Goal: Transaction & Acquisition: Purchase product/service

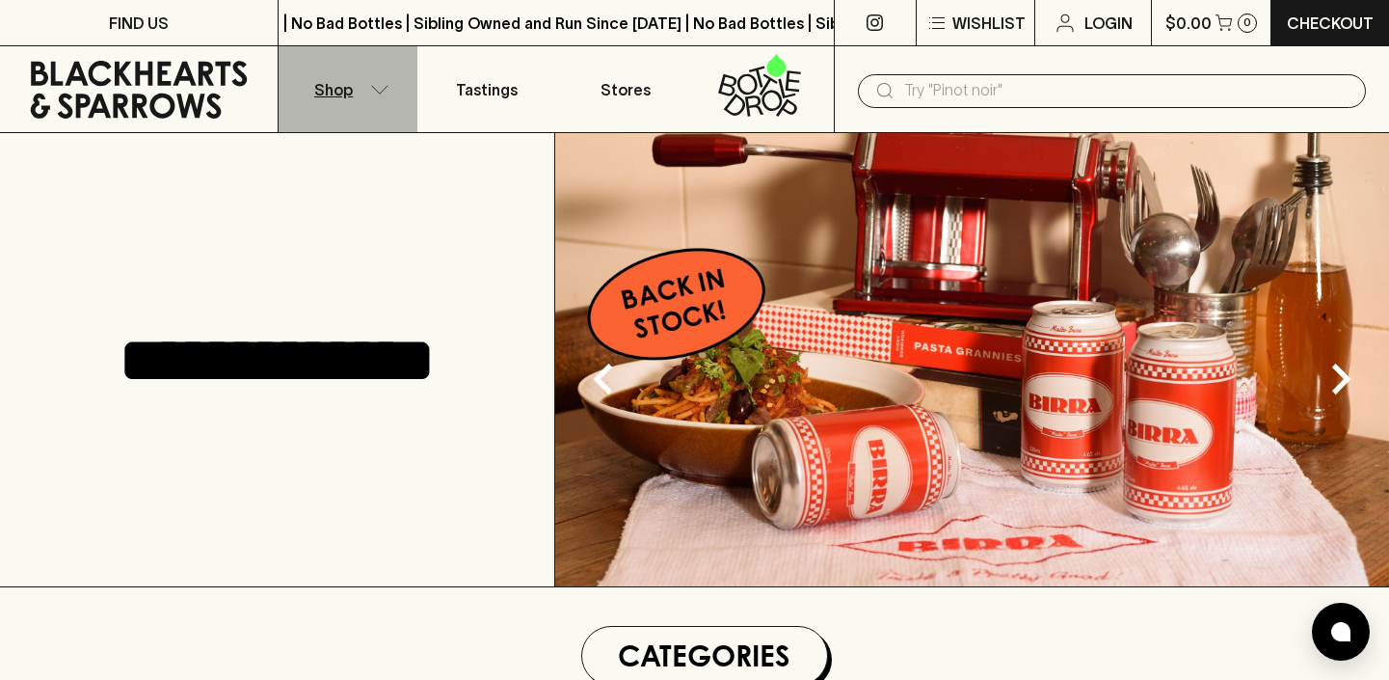
click at [379, 105] on button "Shop" at bounding box center [348, 89] width 139 height 86
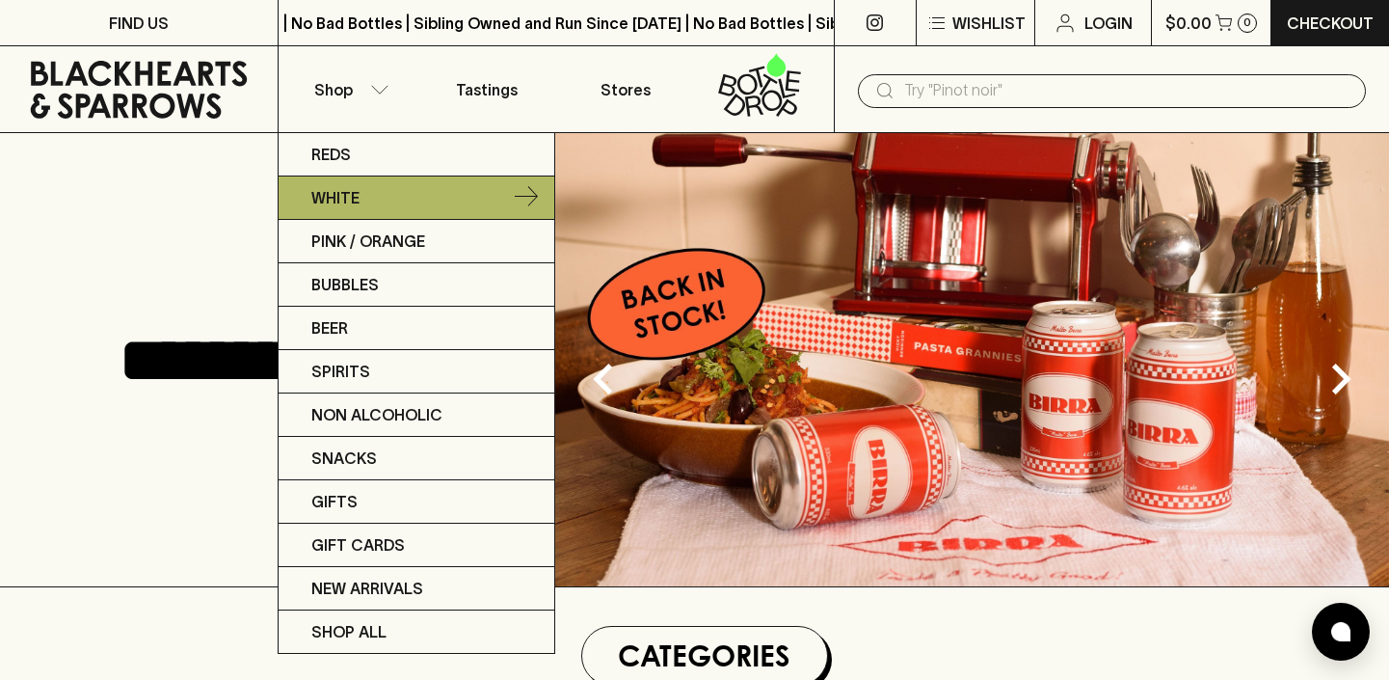
click at [369, 189] on link "White" at bounding box center [417, 197] width 276 height 43
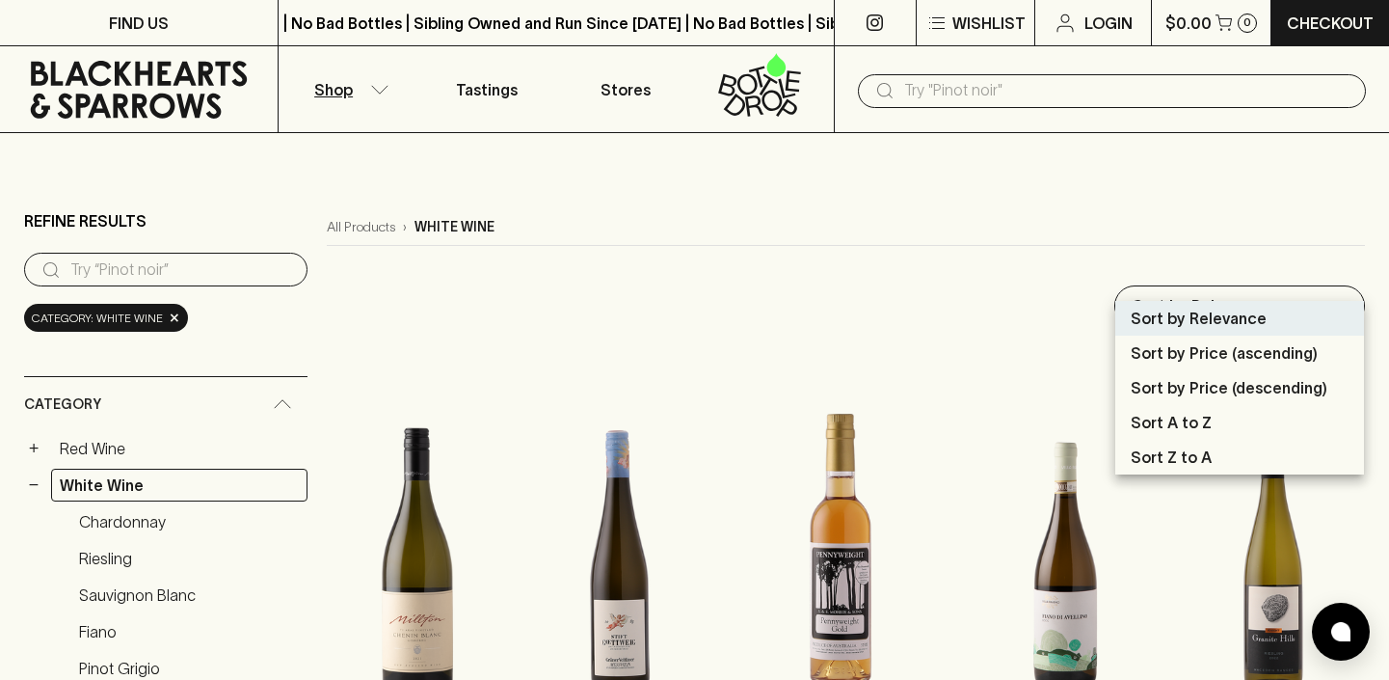
click at [1320, 279] on div at bounding box center [694, 340] width 1389 height 680
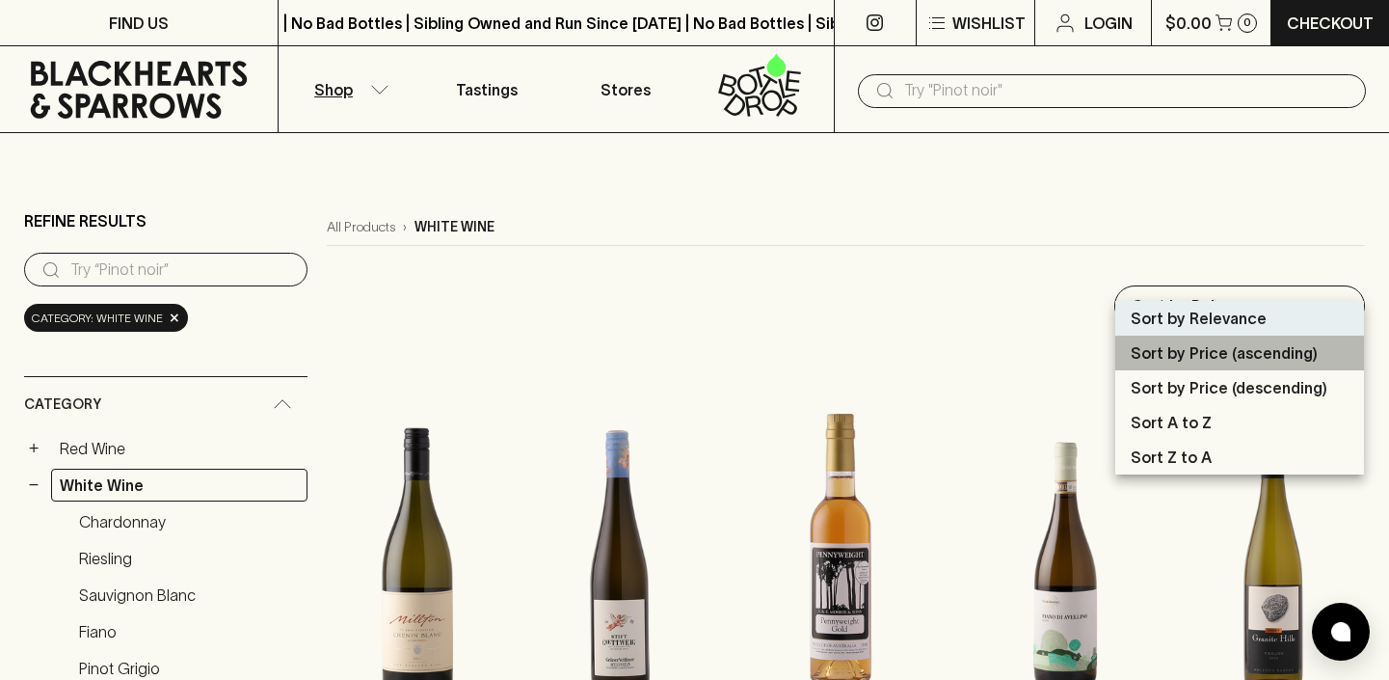
click at [1289, 358] on p "Sort by Price (ascending)" at bounding box center [1224, 352] width 187 height 23
type input "price:asc"
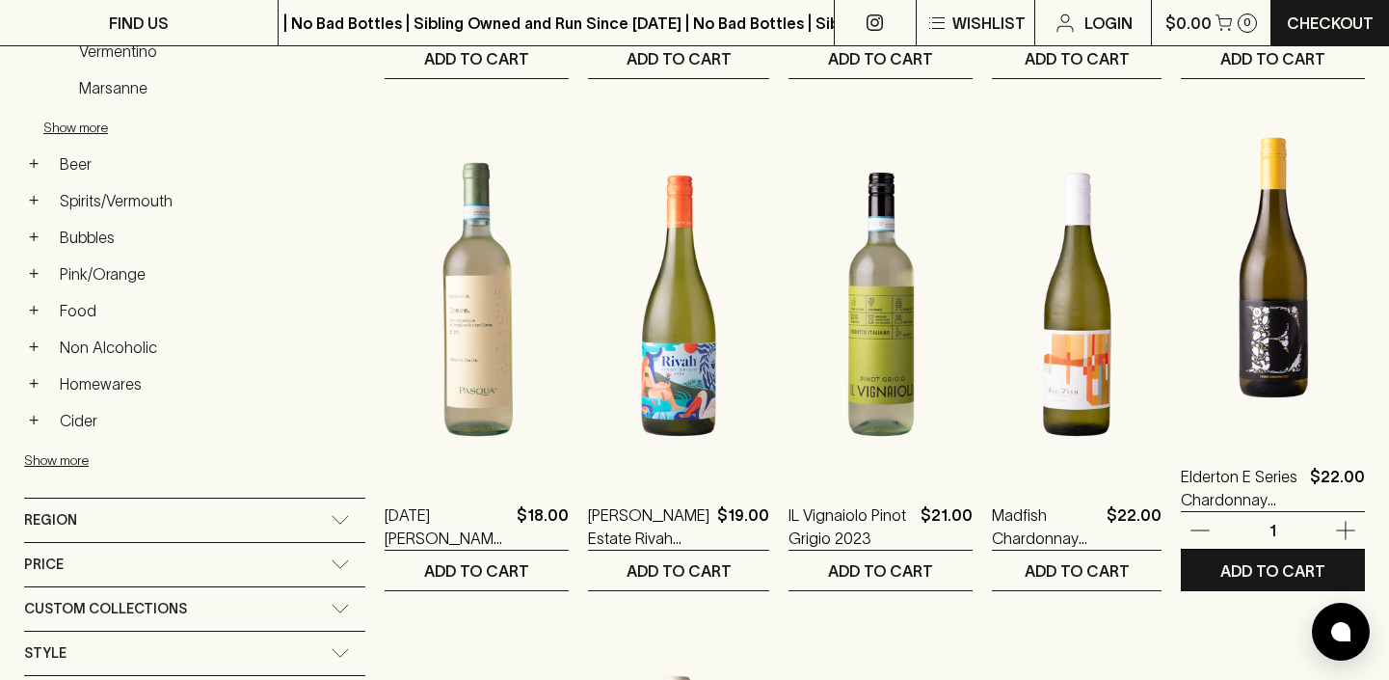
scroll to position [768, 0]
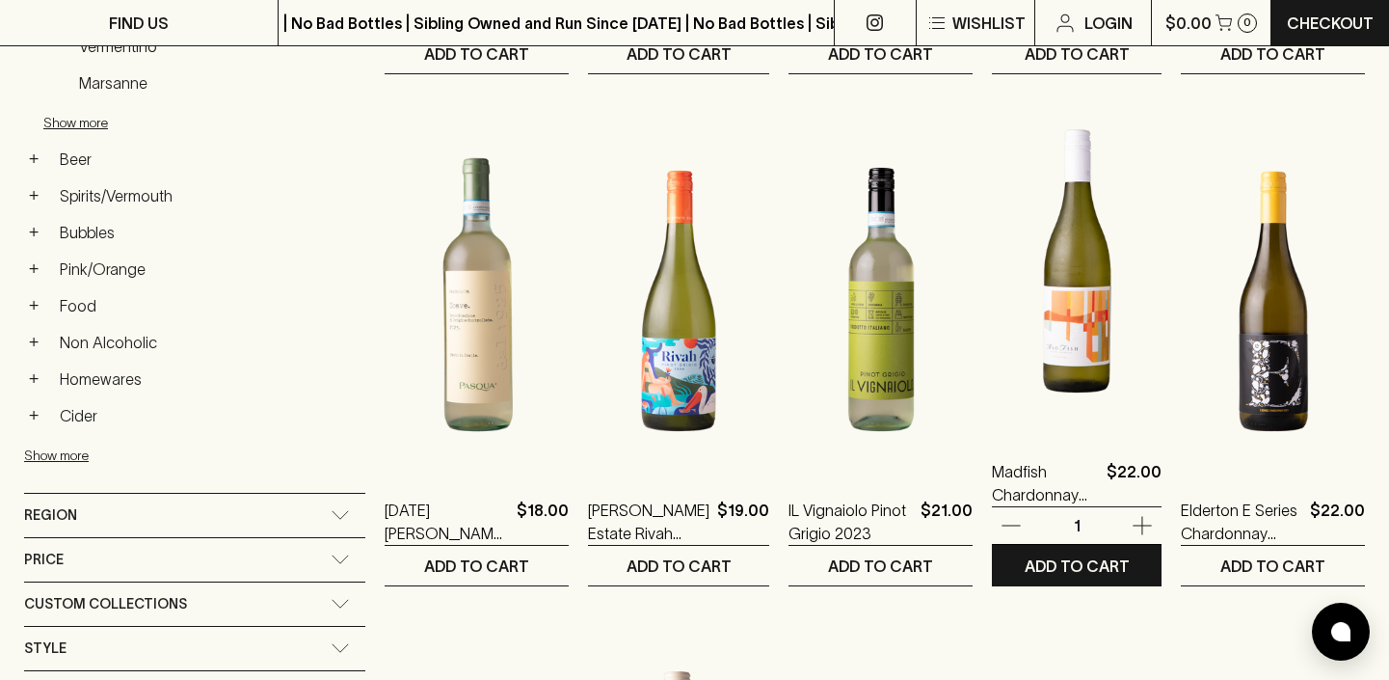
click at [1046, 337] on img at bounding box center [1077, 262] width 170 height 337
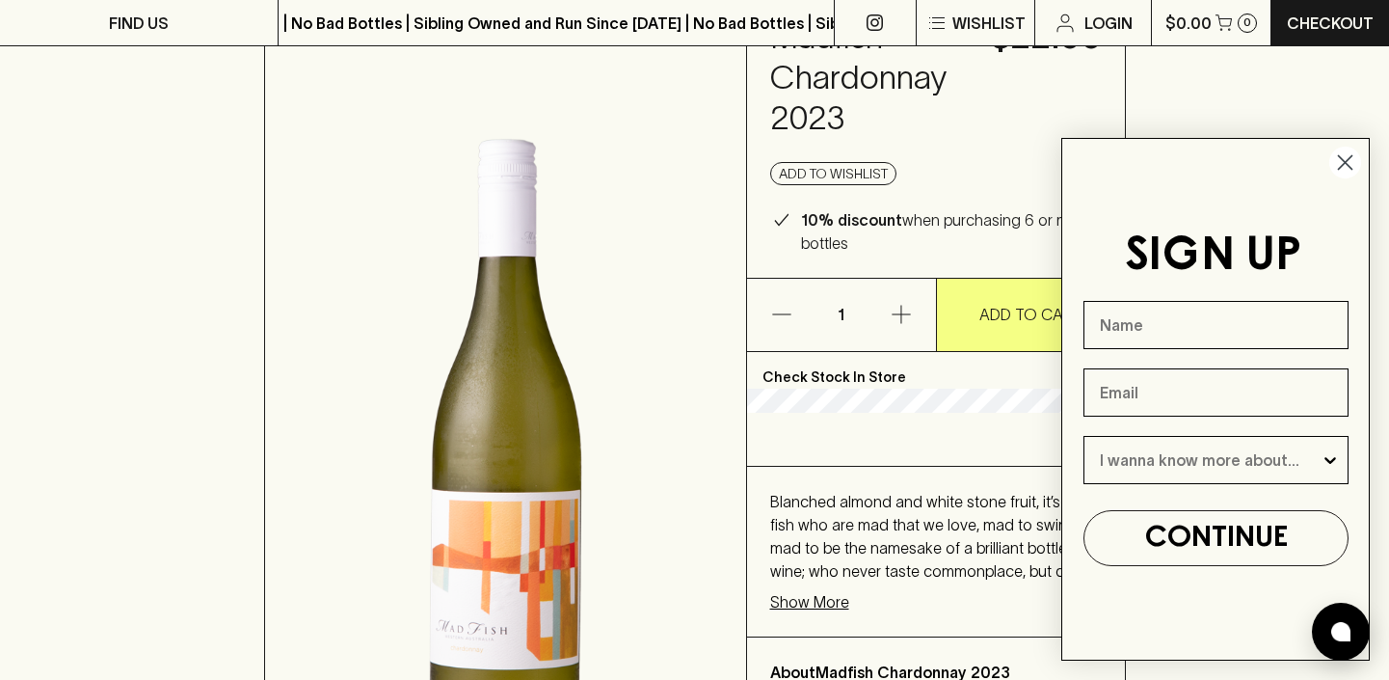
scroll to position [139, 0]
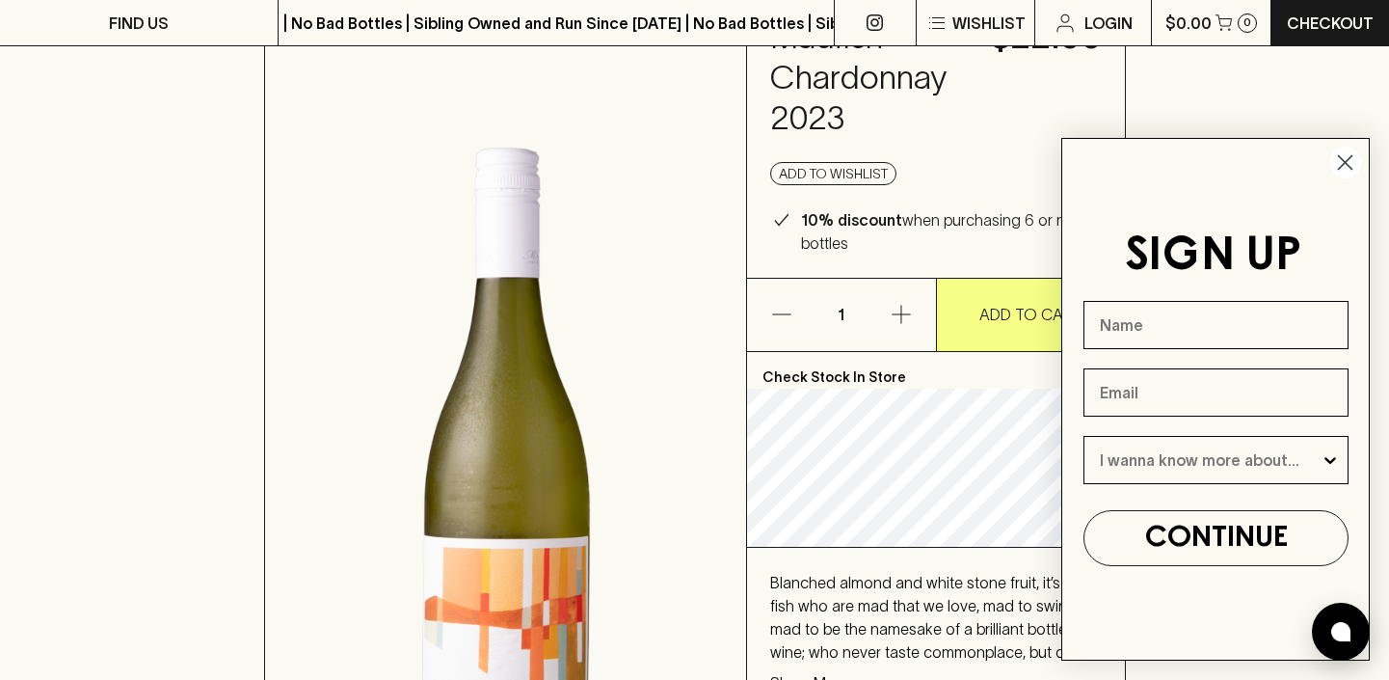
click at [1347, 156] on circle "Close dialog" at bounding box center [1345, 163] width 32 height 32
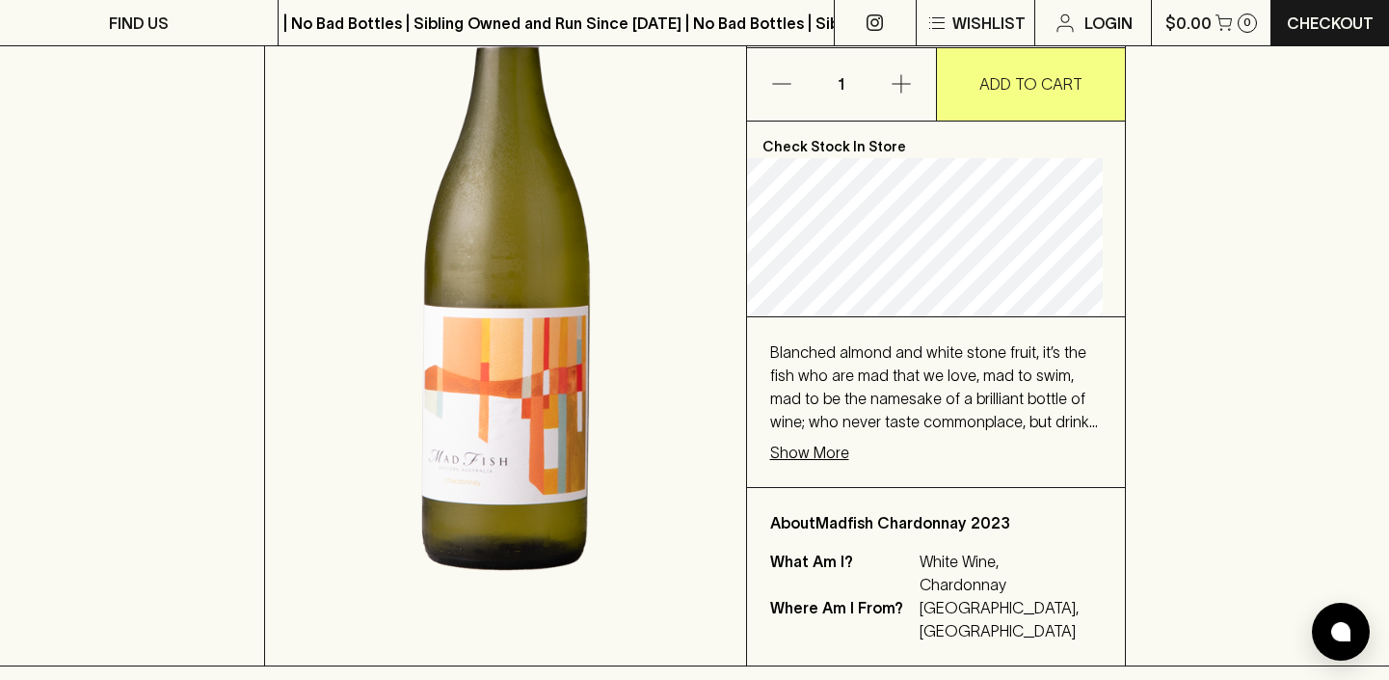
scroll to position [383, 0]
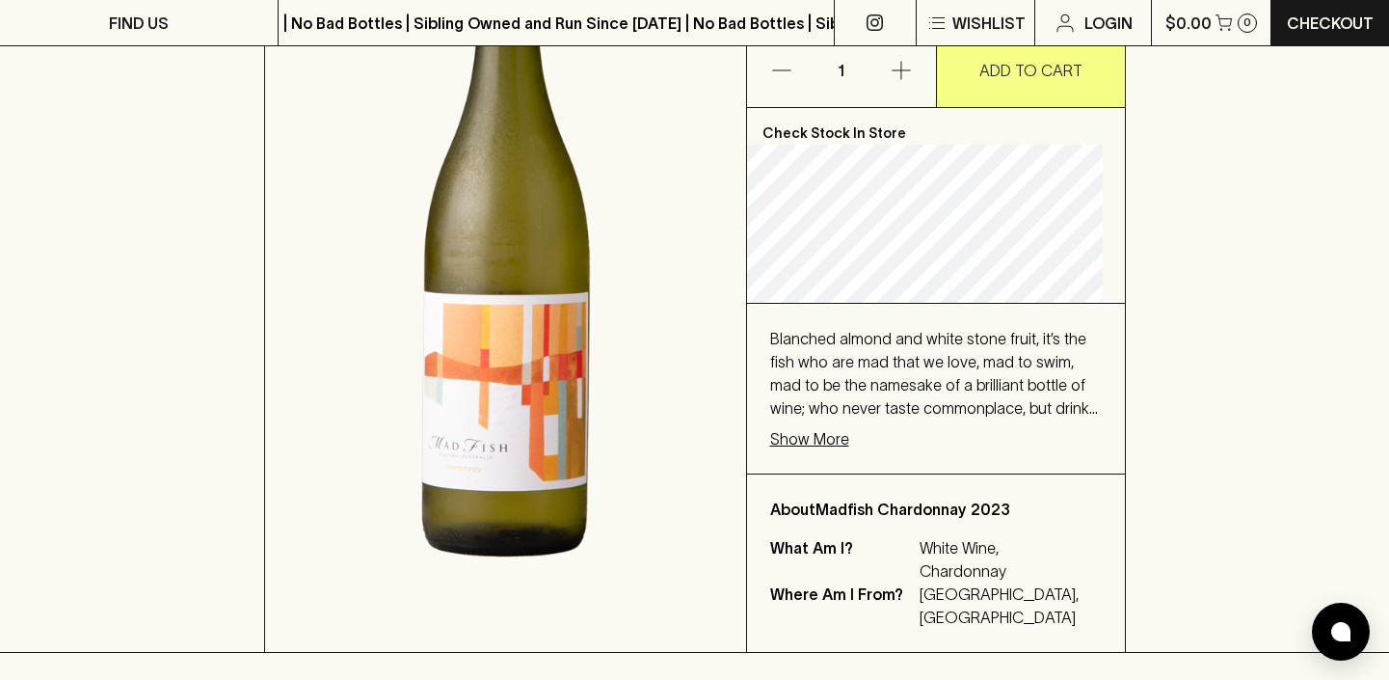
click at [823, 434] on p "Show More" at bounding box center [809, 438] width 79 height 23
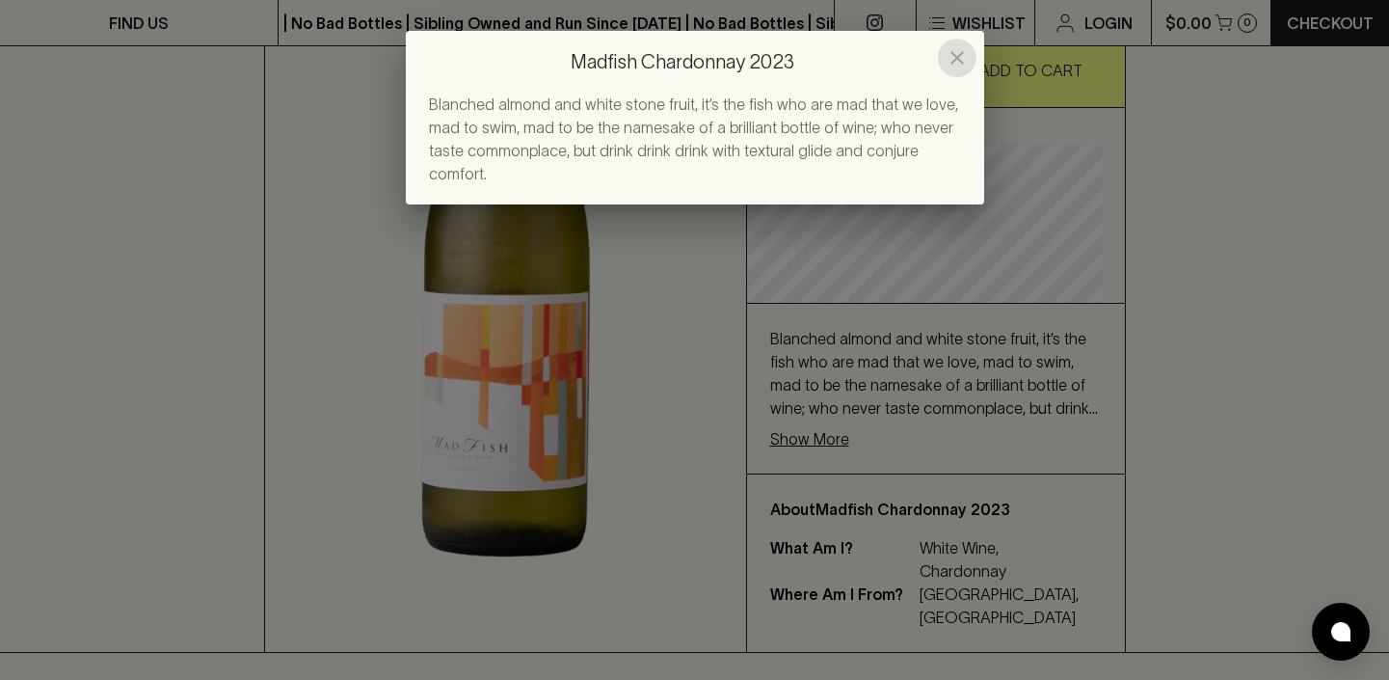
click at [971, 53] on button "close" at bounding box center [957, 58] width 39 height 39
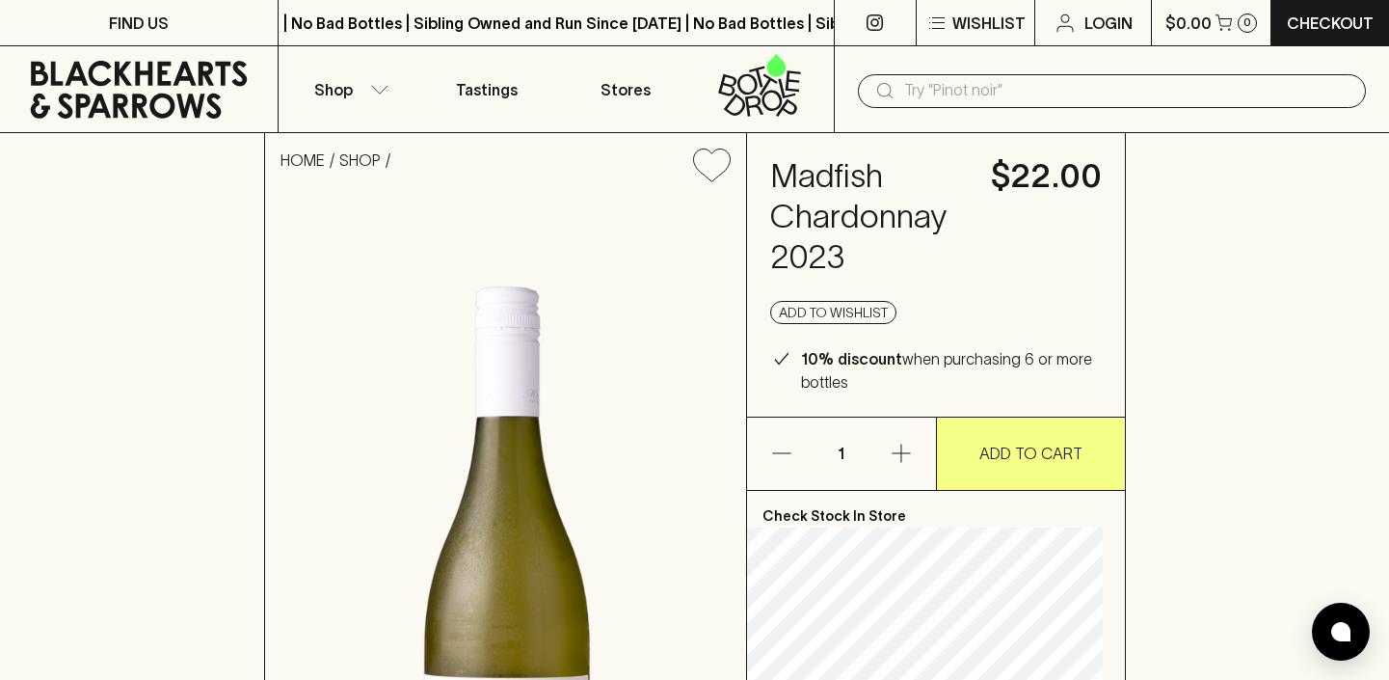
scroll to position [0, 0]
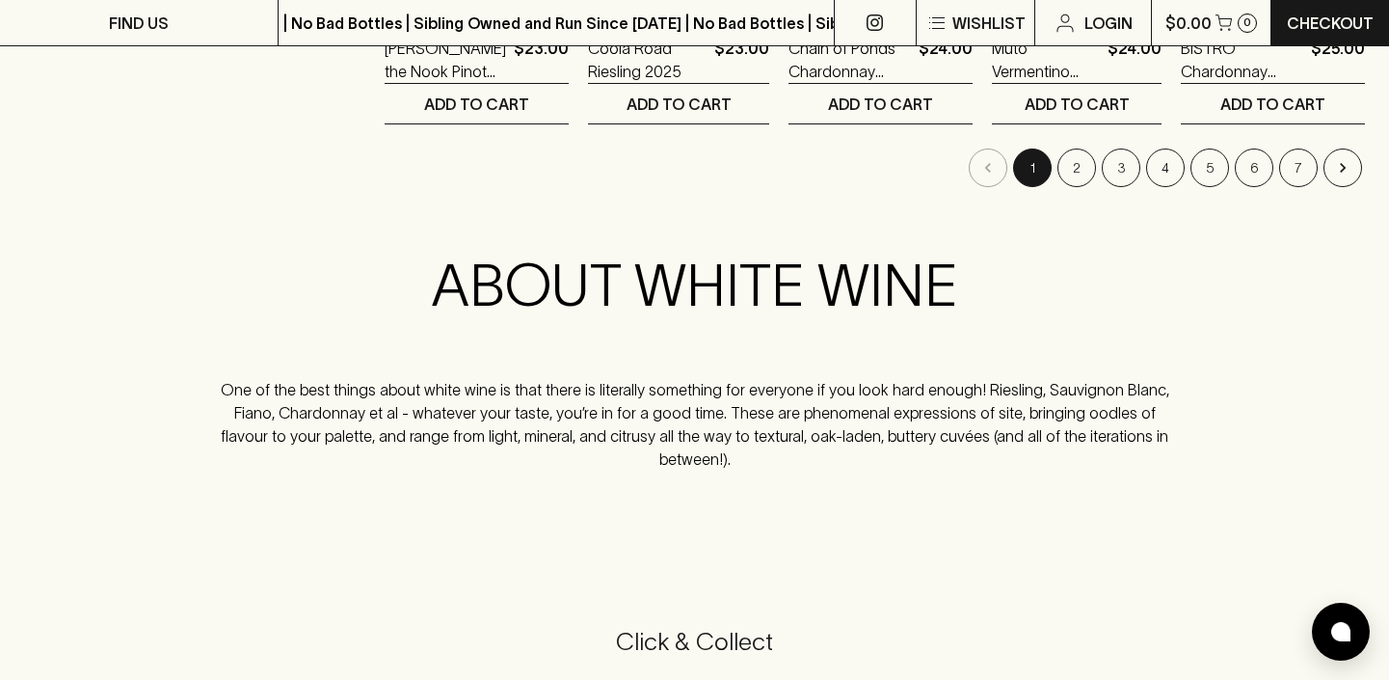
scroll to position [1943, 0]
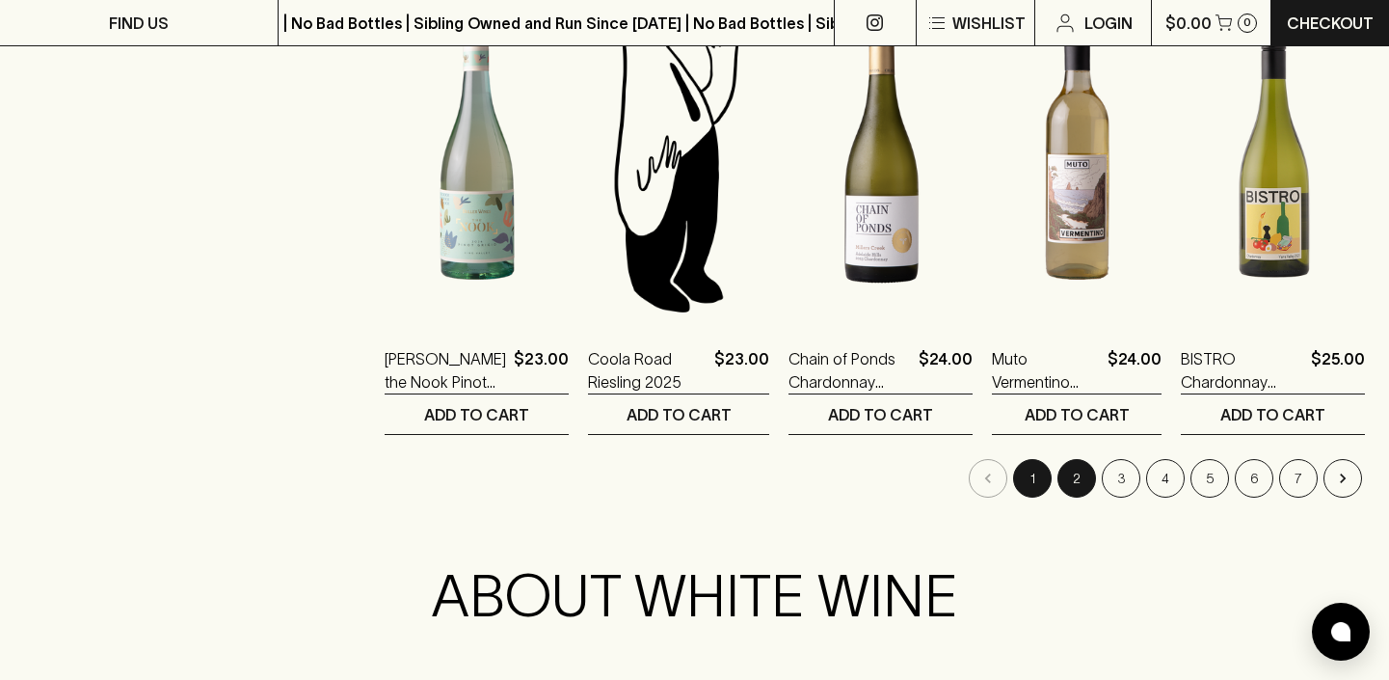
click at [1080, 459] on button "2" at bounding box center [1076, 478] width 39 height 39
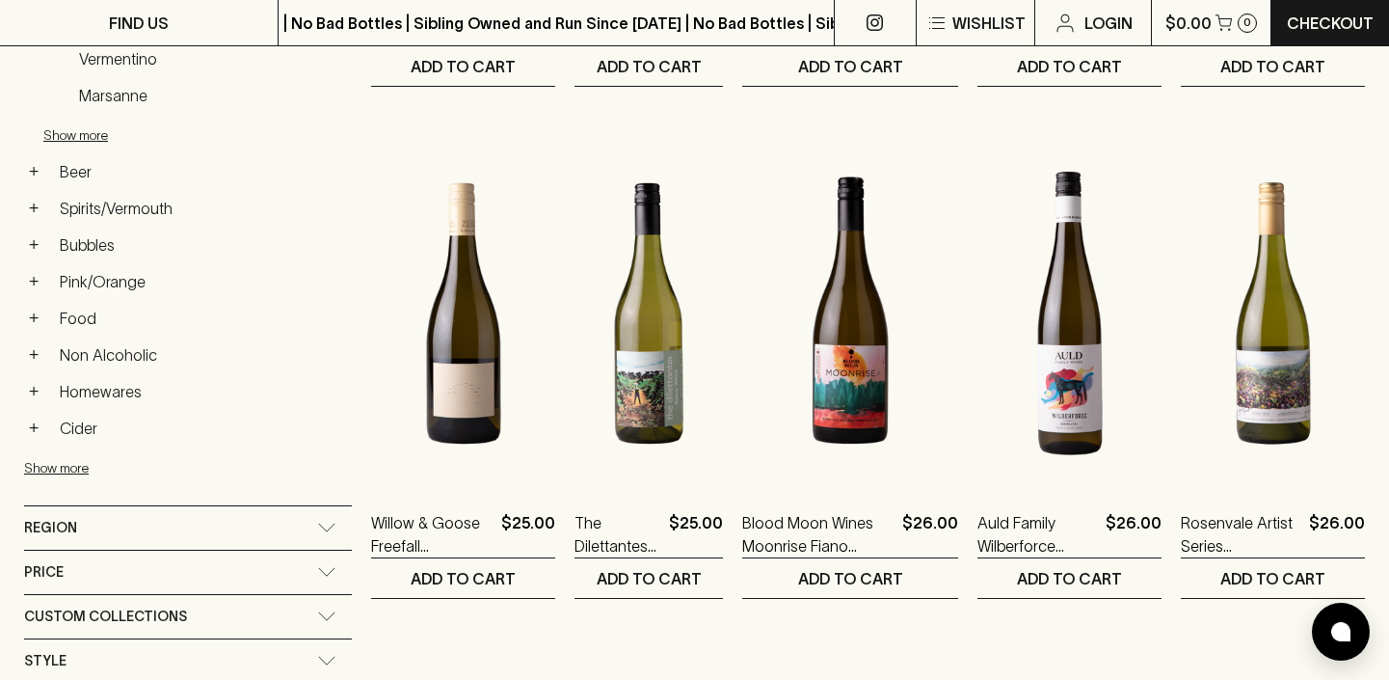
scroll to position [817, 0]
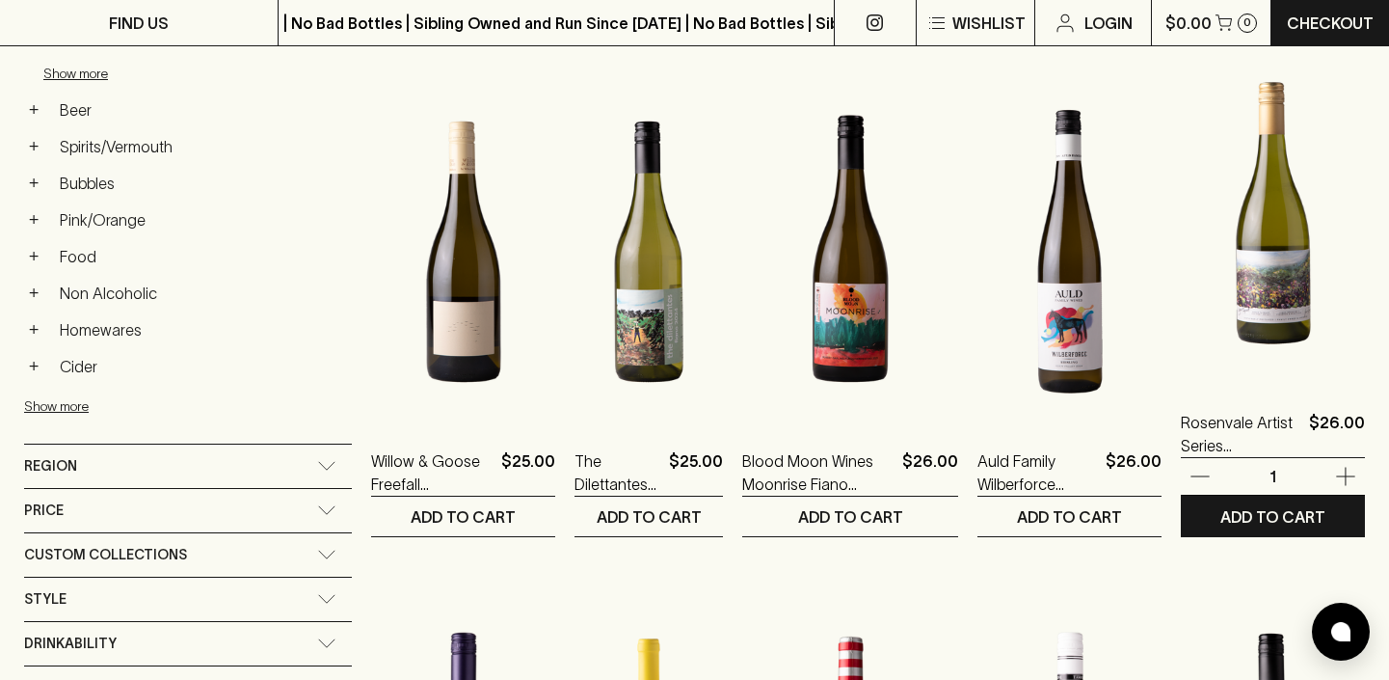
click at [1252, 317] on img at bounding box center [1273, 212] width 184 height 337
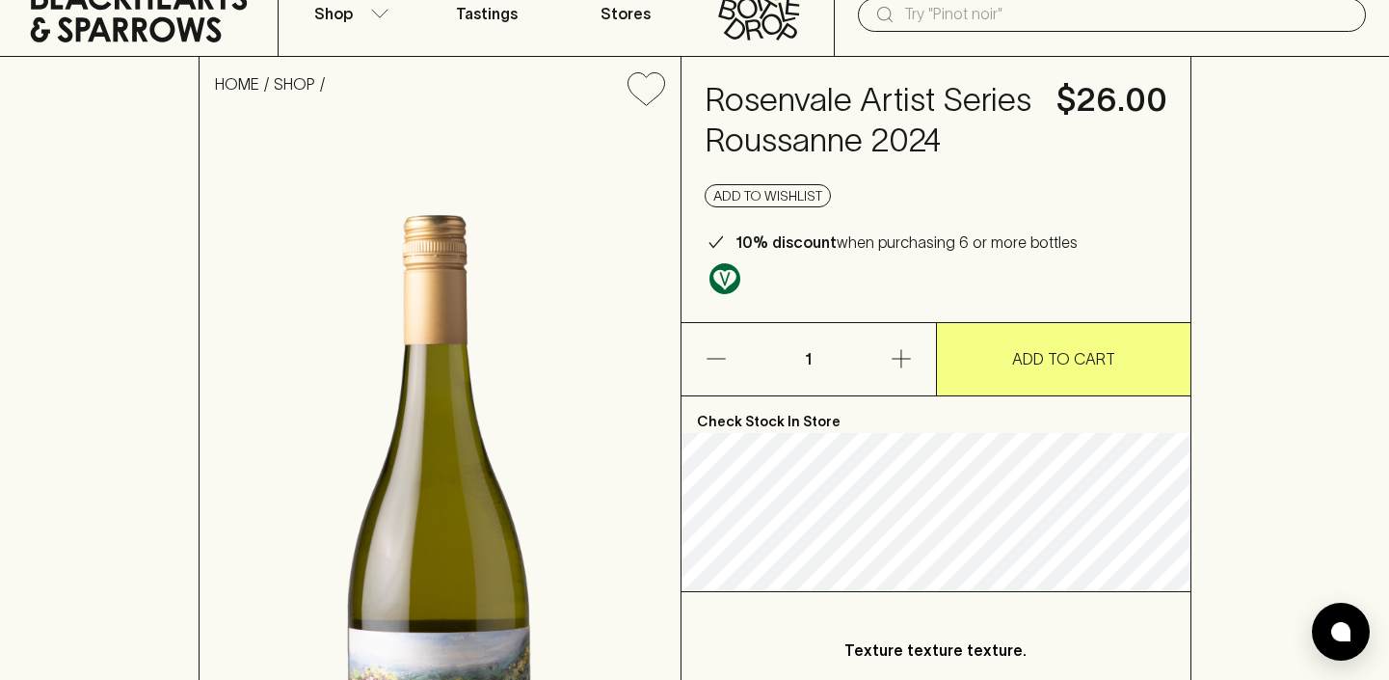
scroll to position [65, 0]
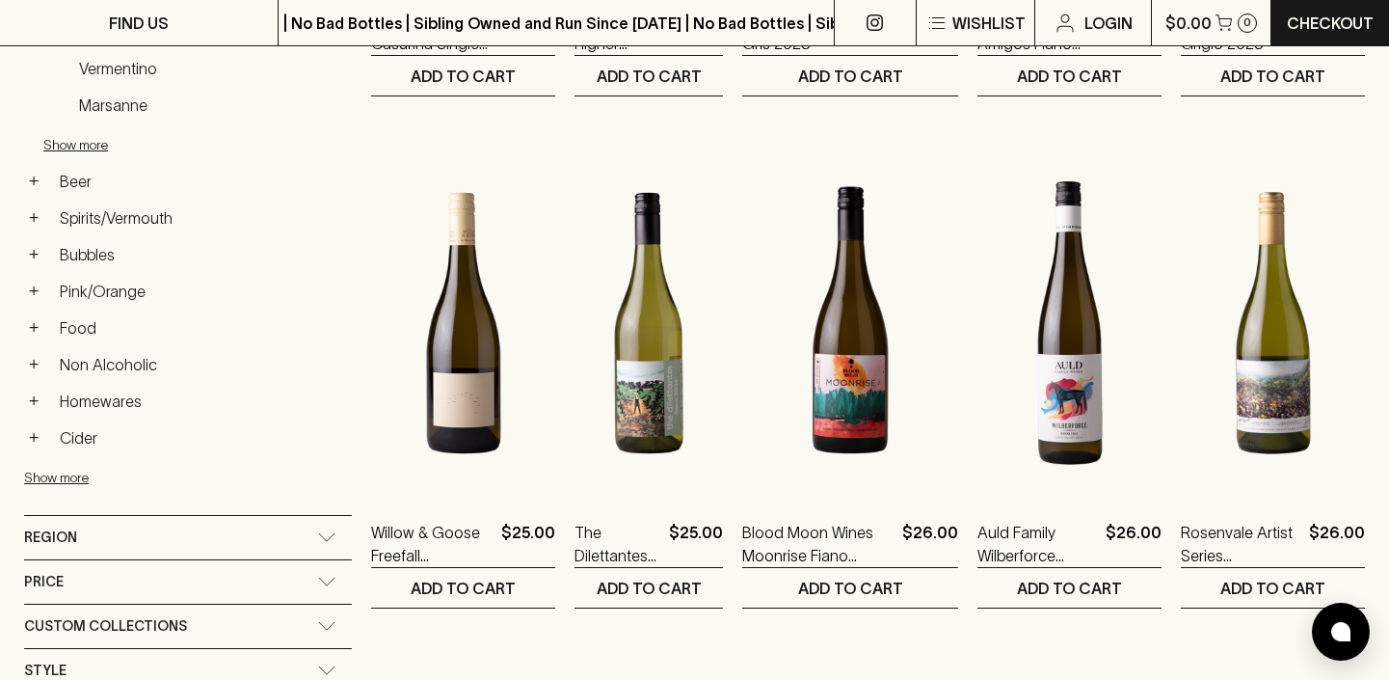
scroll to position [745, 0]
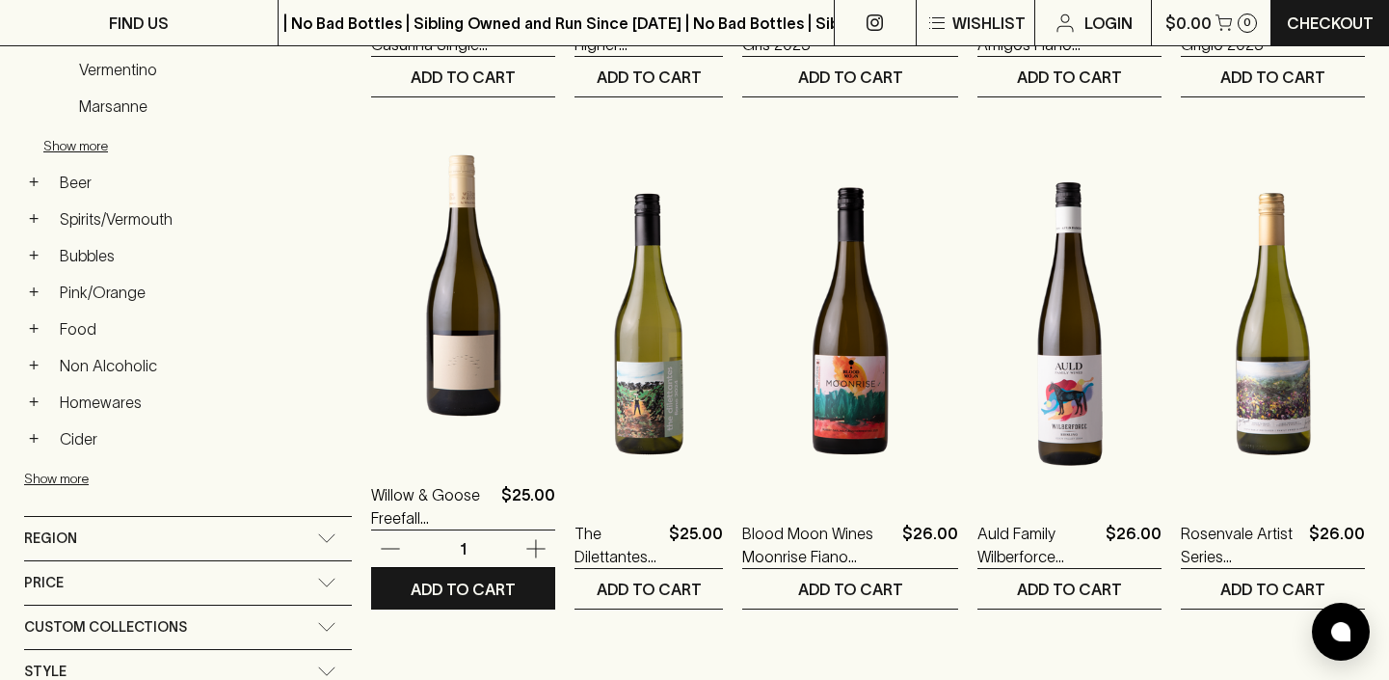
click at [376, 266] on img at bounding box center [463, 285] width 184 height 337
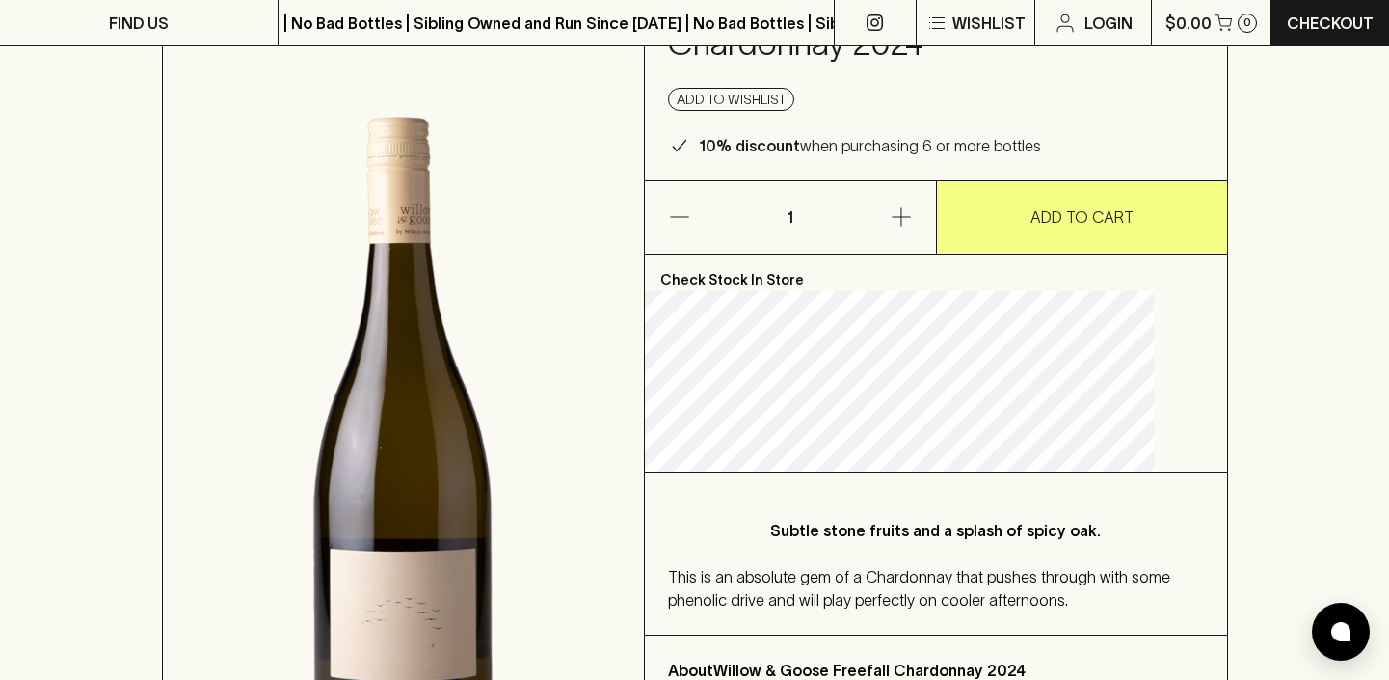
scroll to position [182, 0]
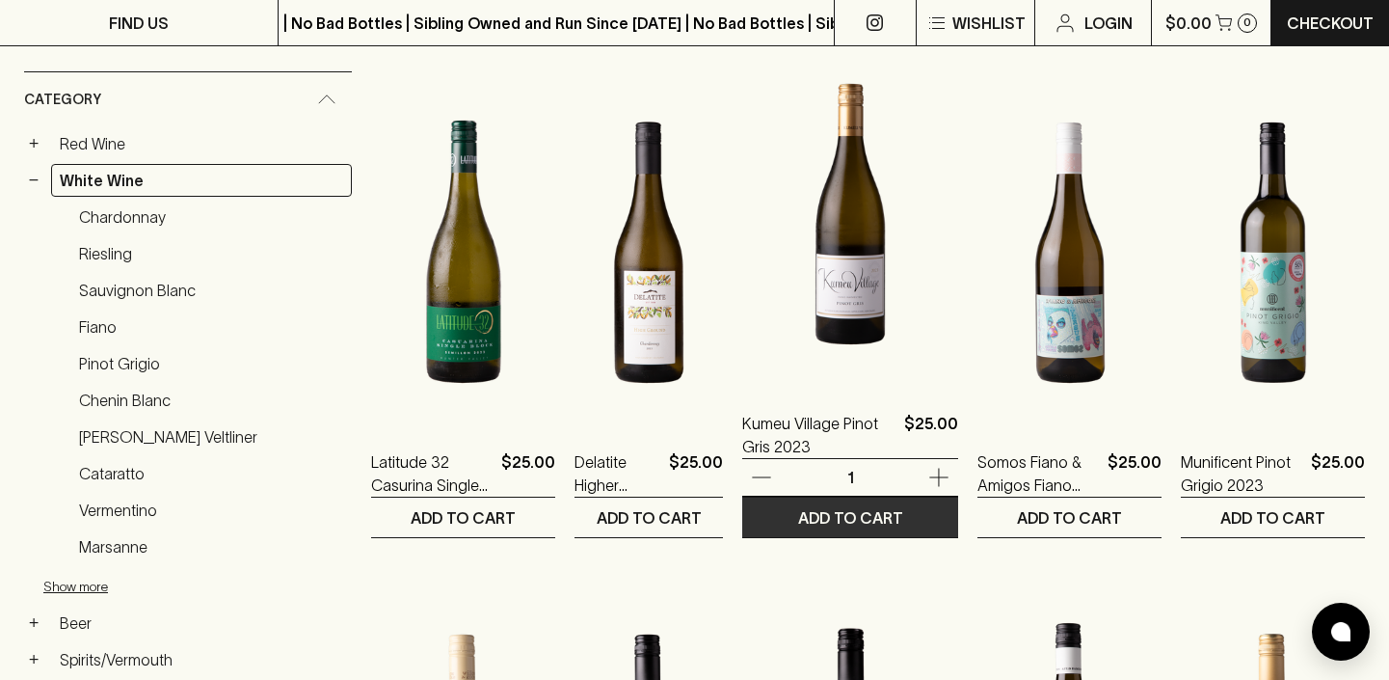
scroll to position [287, 0]
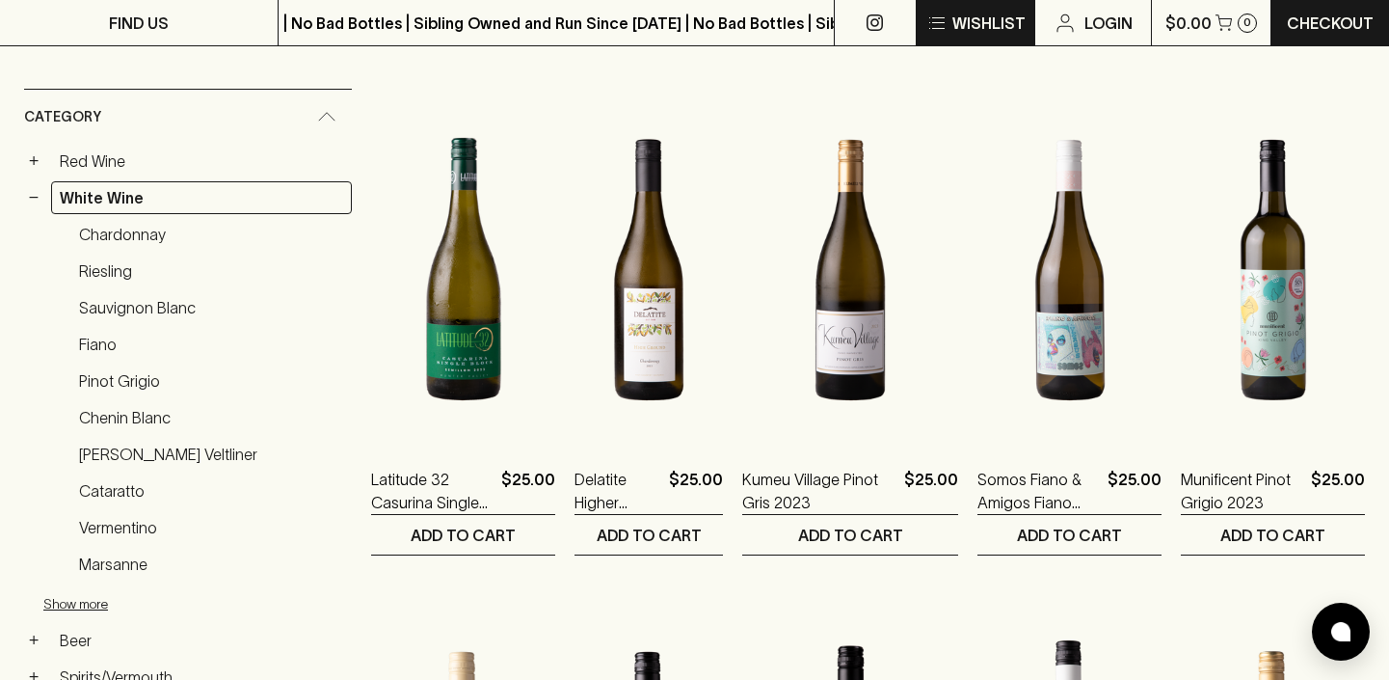
click at [977, 103] on img at bounding box center [1069, 269] width 184 height 337
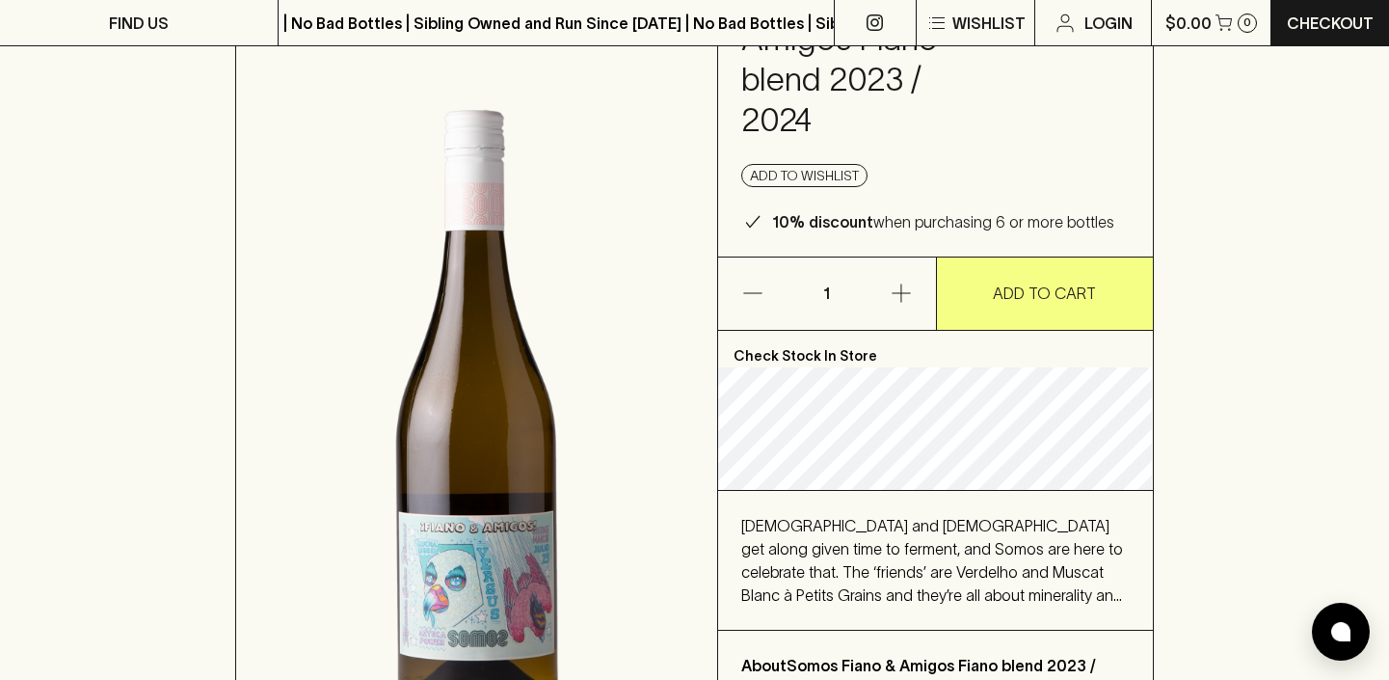
scroll to position [174, 0]
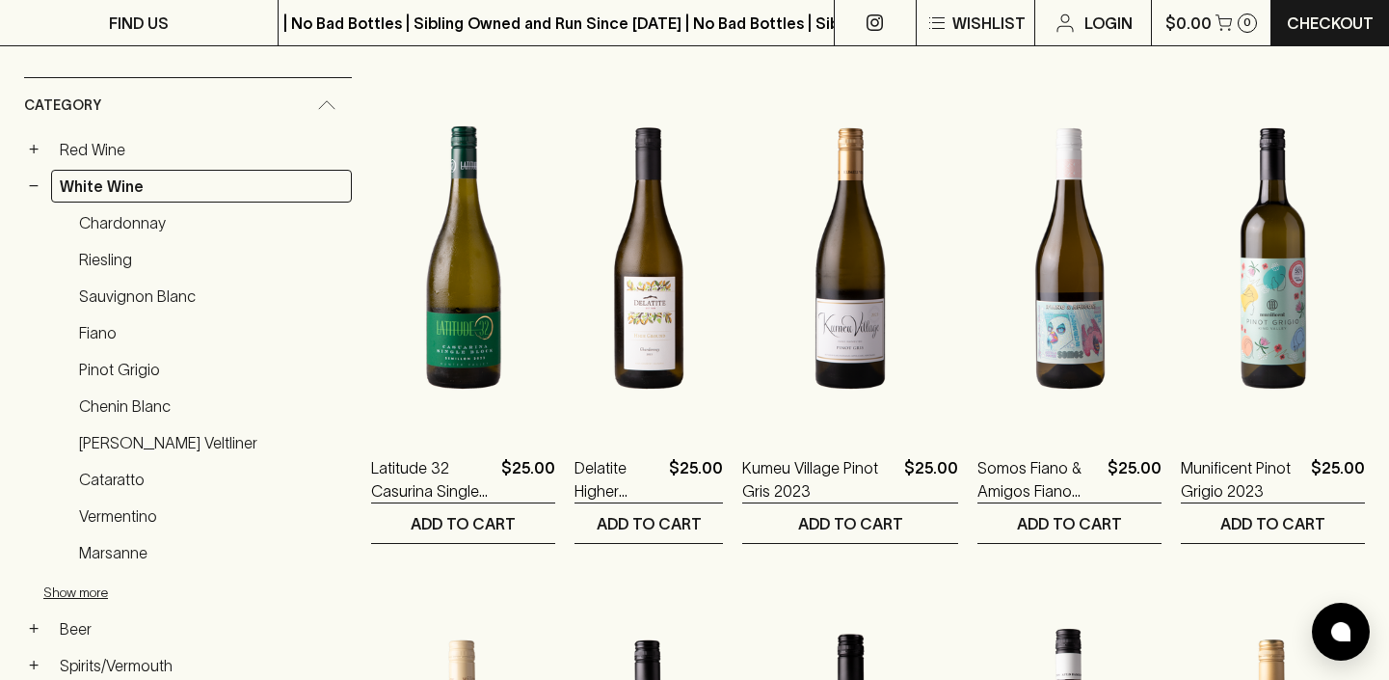
scroll to position [293, 0]
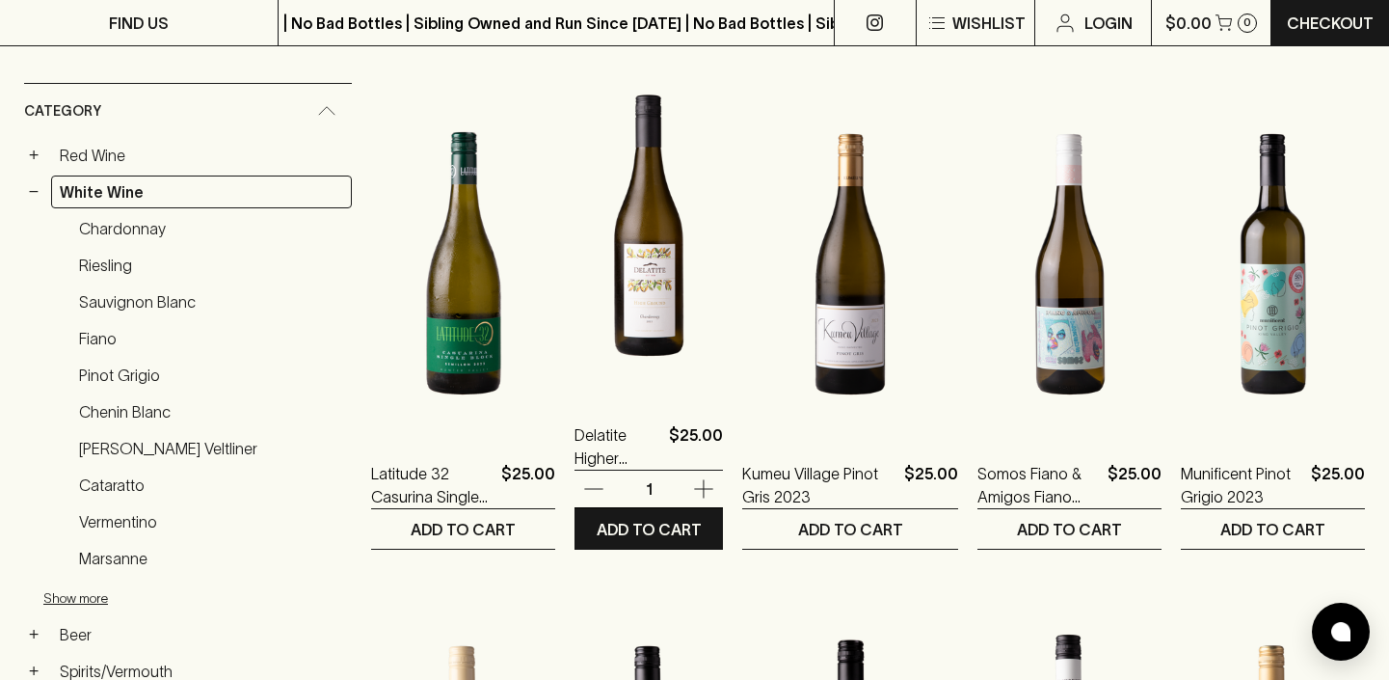
click at [598, 291] on img at bounding box center [649, 225] width 148 height 337
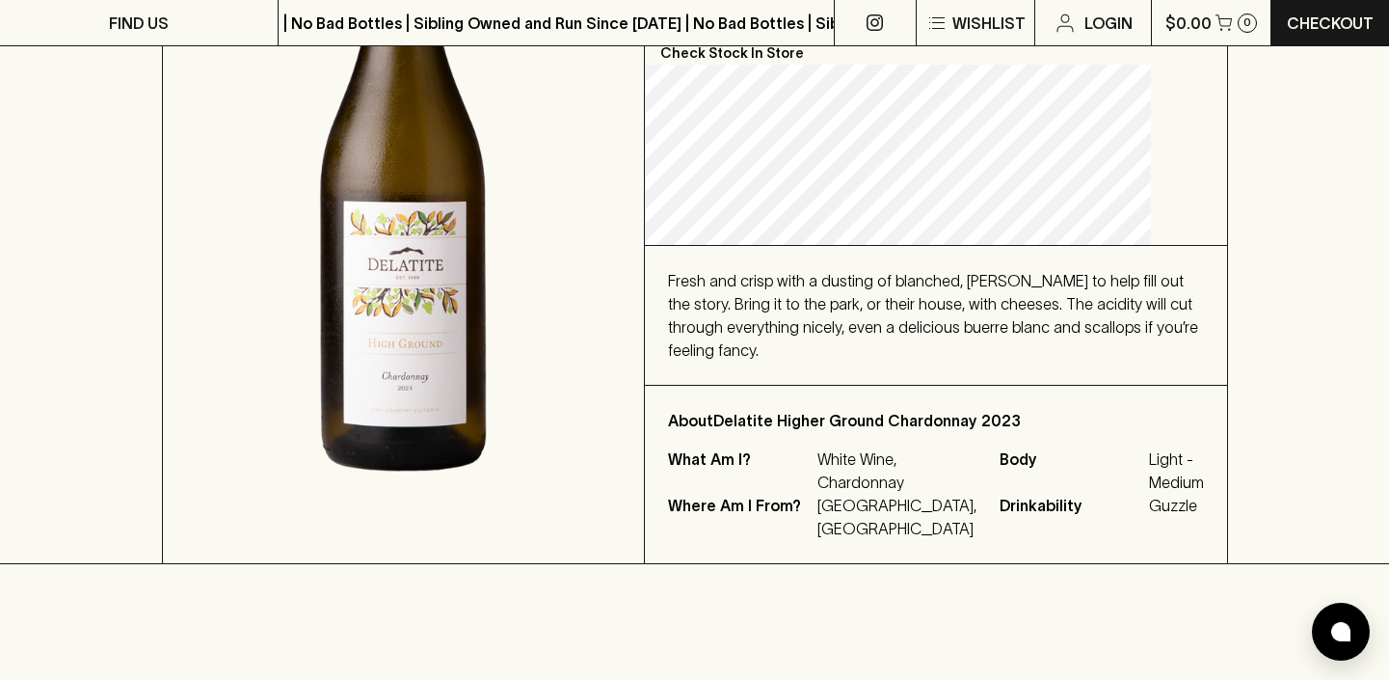
scroll to position [446, 0]
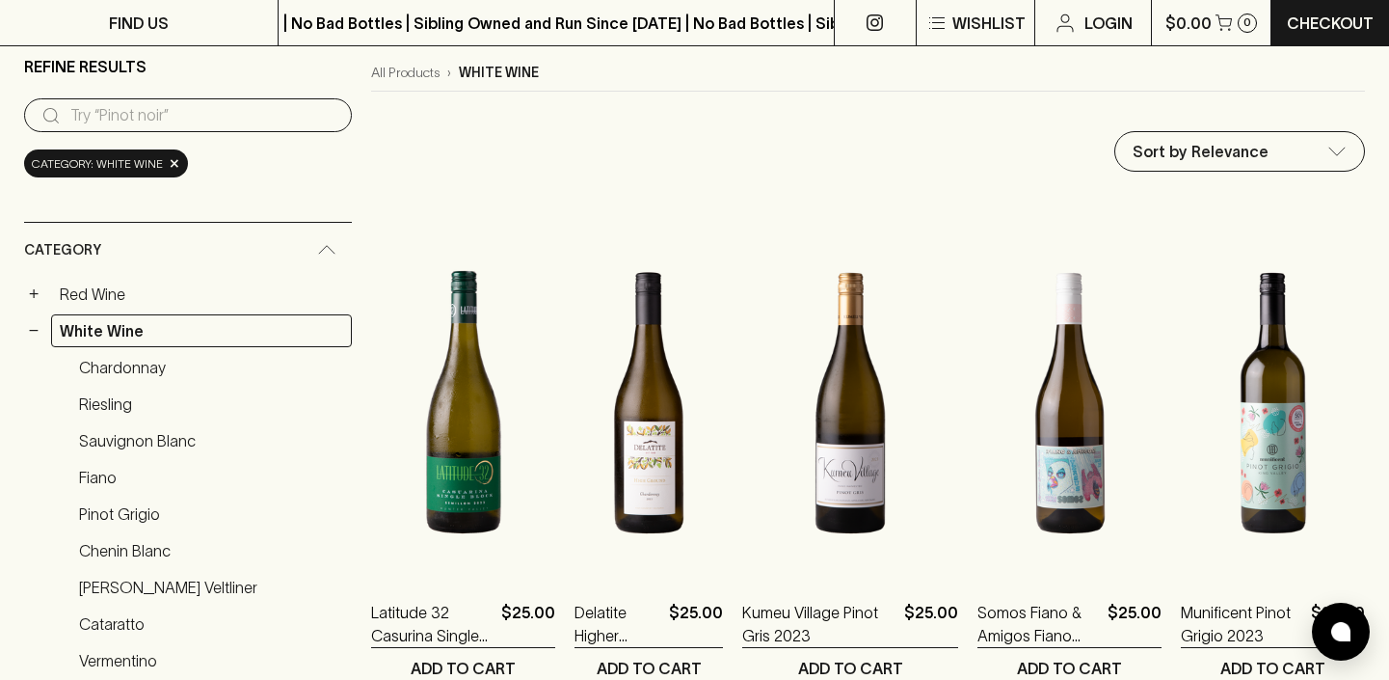
scroll to position [163, 0]
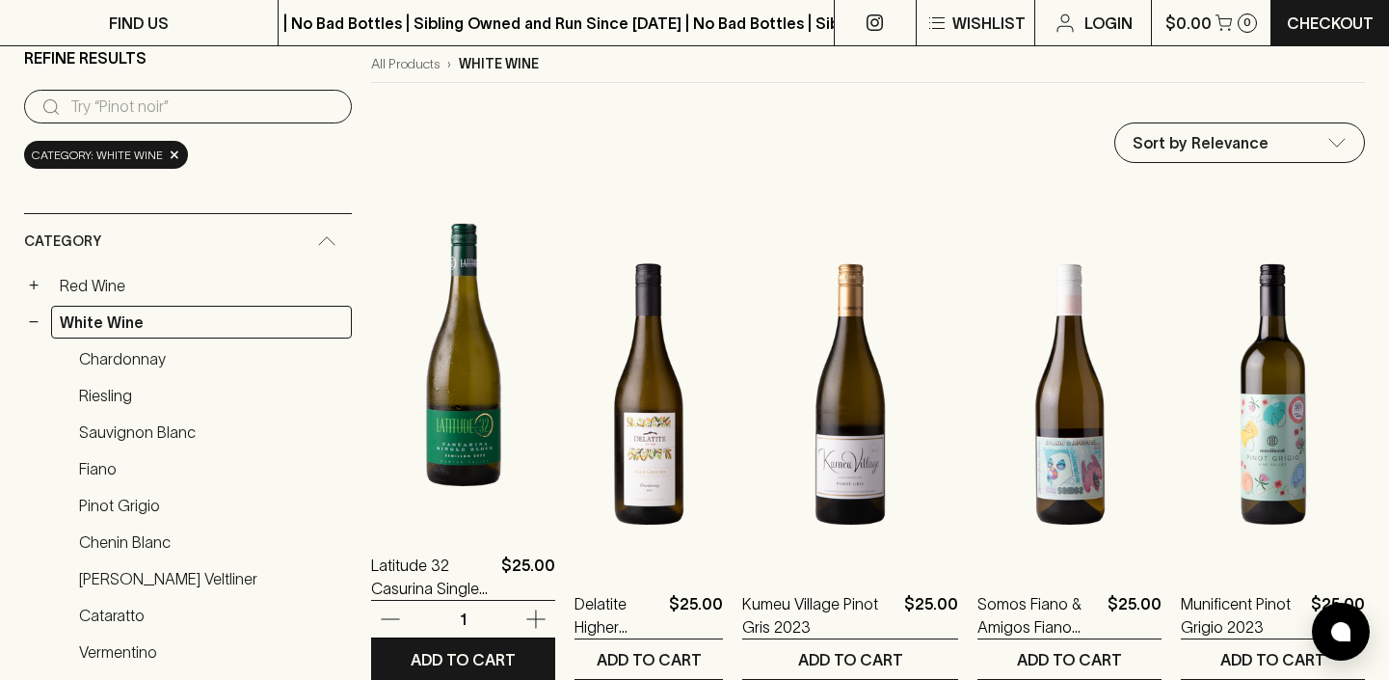
click at [422, 456] on img at bounding box center [463, 355] width 184 height 337
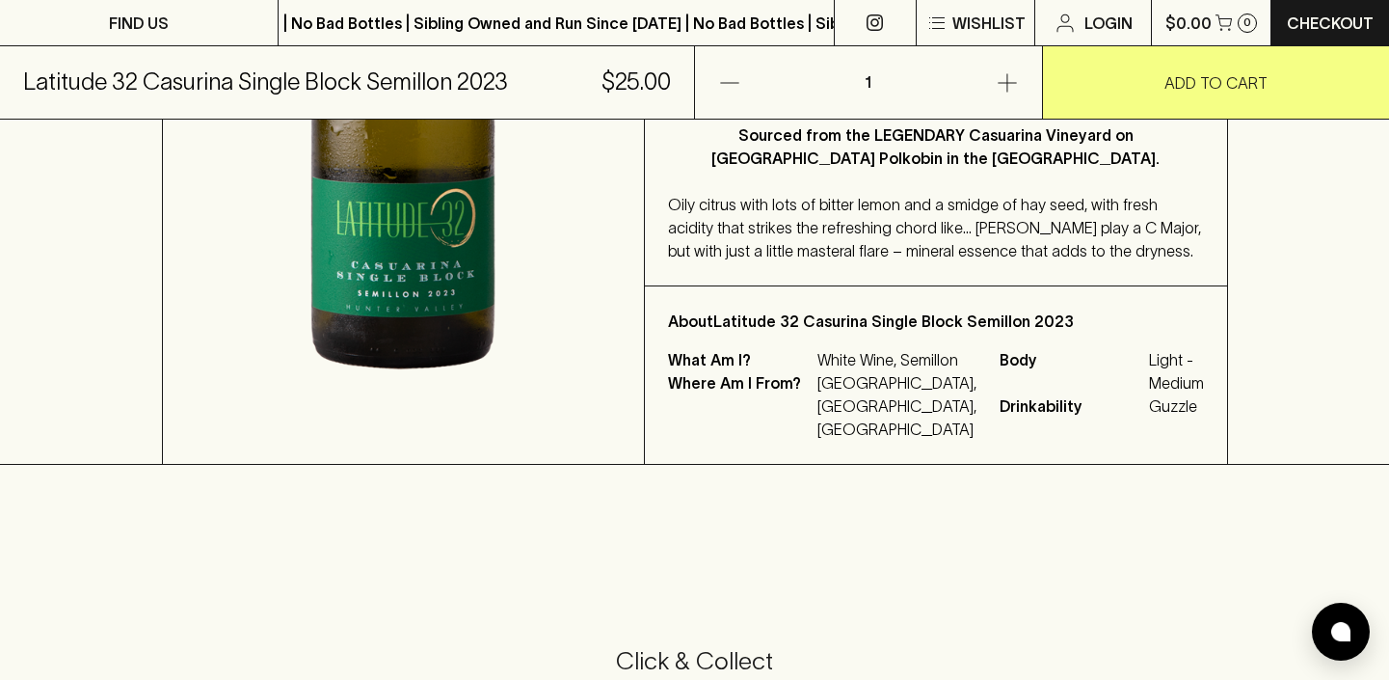
scroll to position [572, 0]
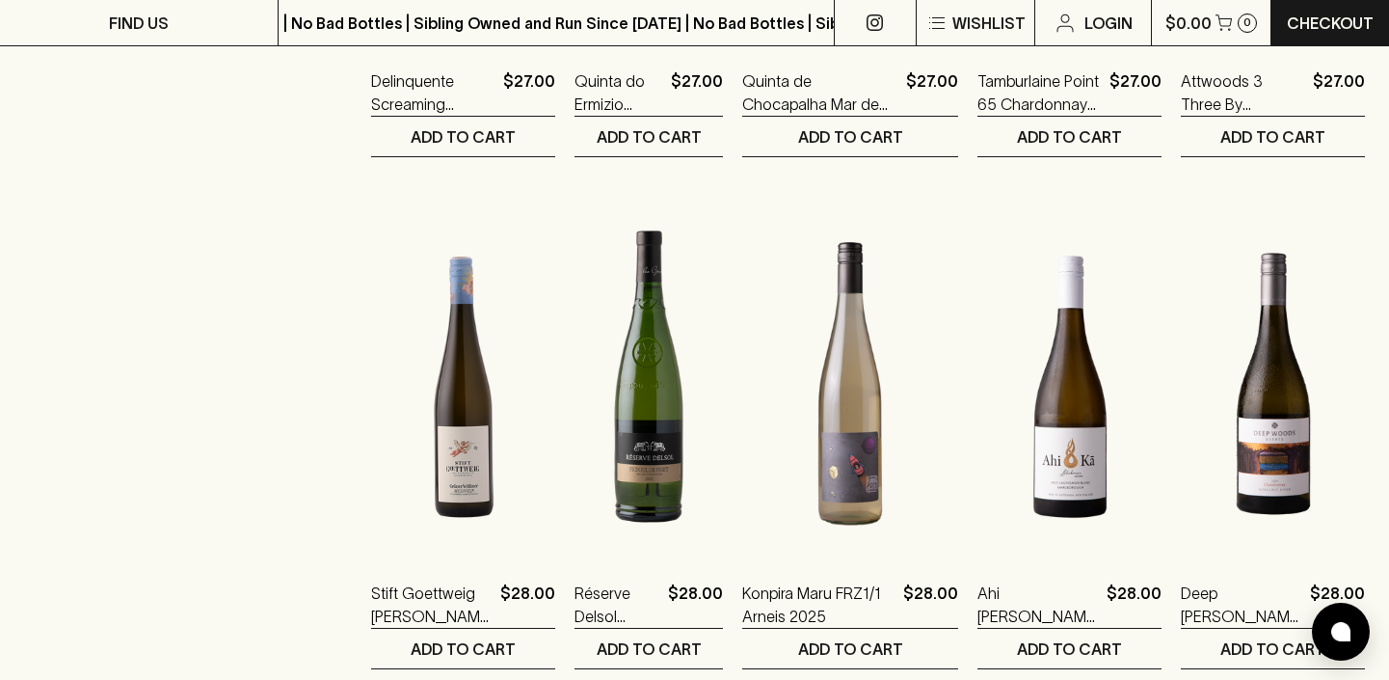
scroll to position [1715, 0]
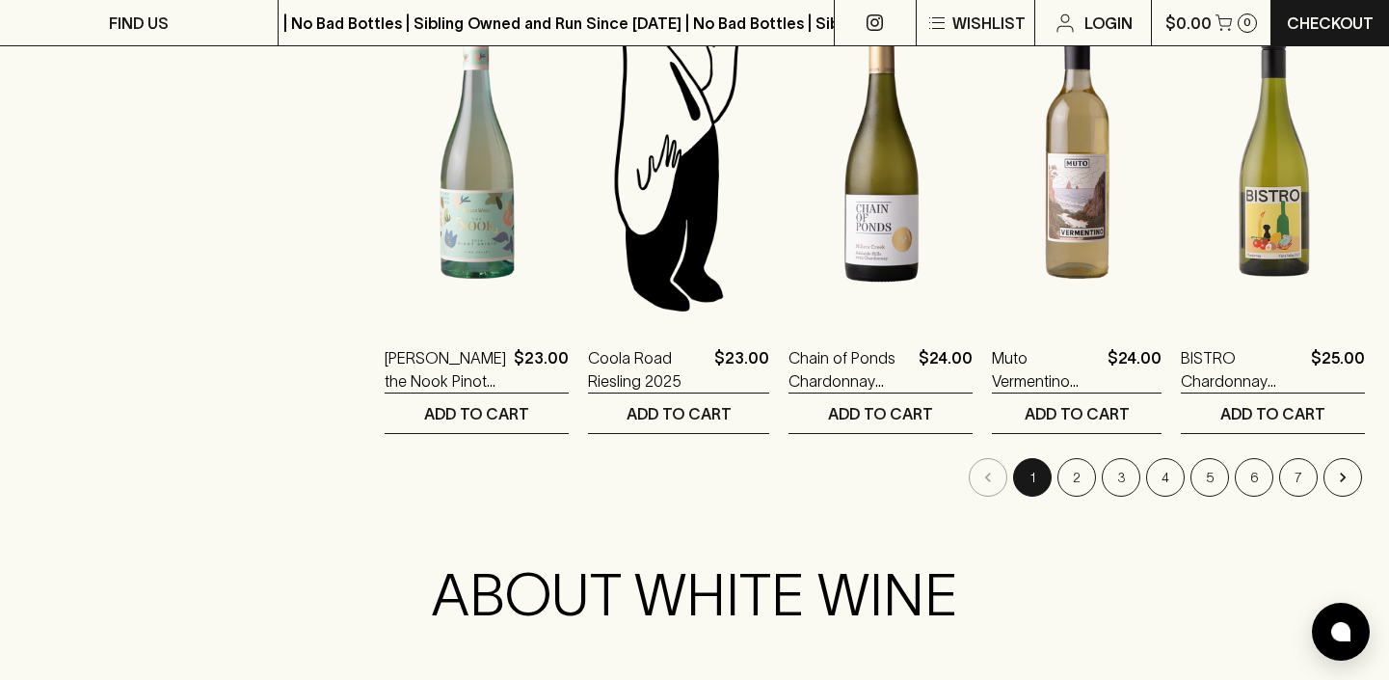
scroll to position [1920, 0]
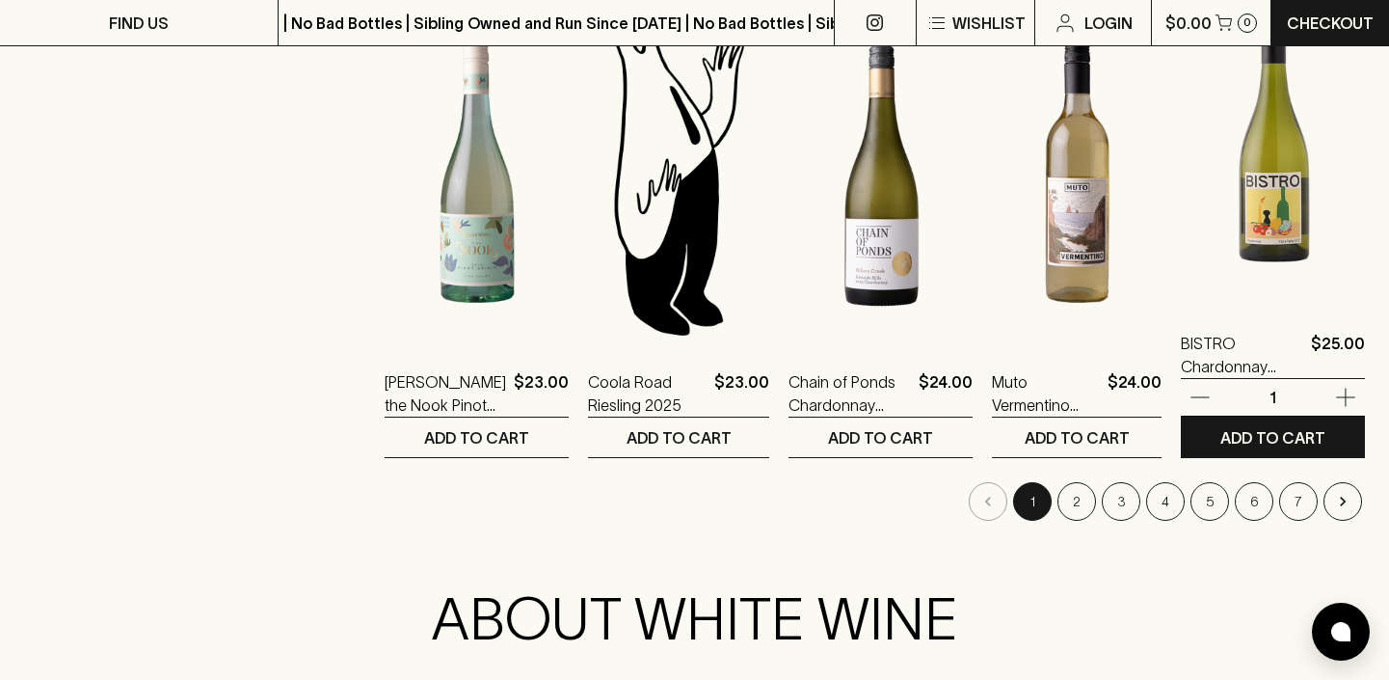
click at [1287, 224] on img at bounding box center [1273, 133] width 184 height 337
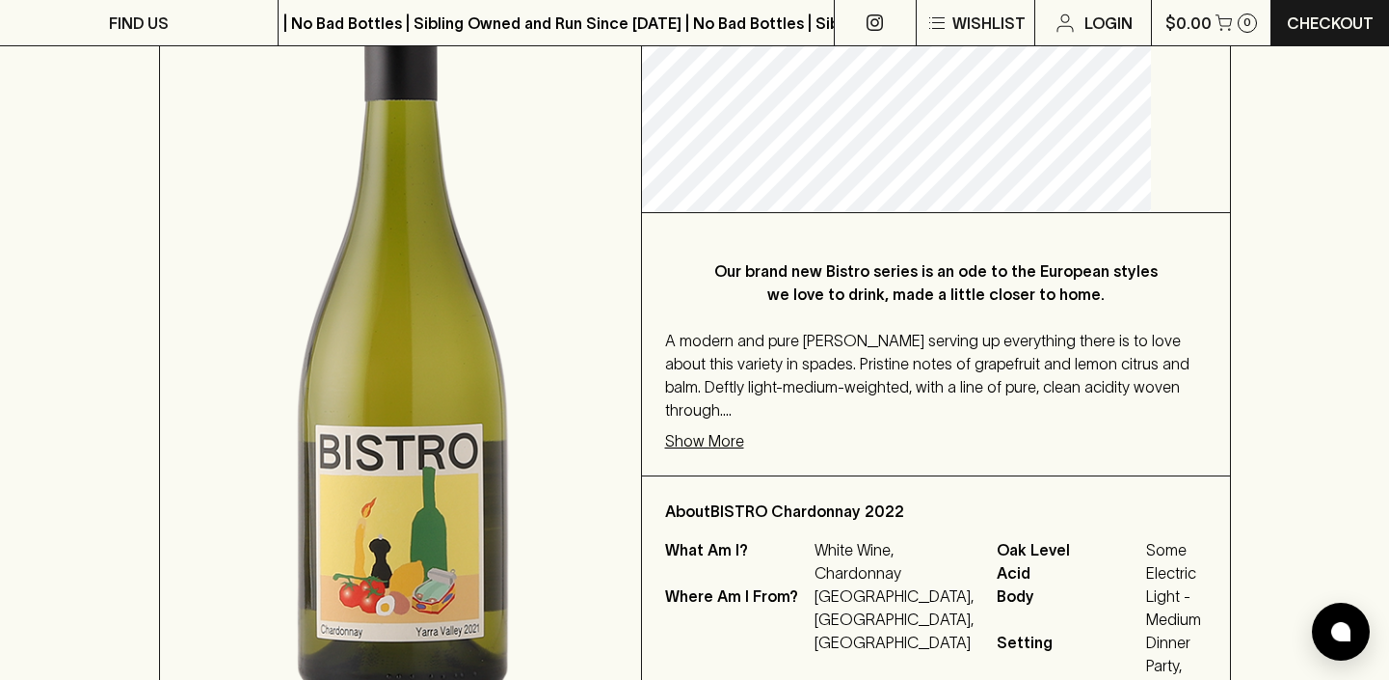
scroll to position [392, 0]
click at [735, 451] on p "Show More" at bounding box center [704, 439] width 79 height 23
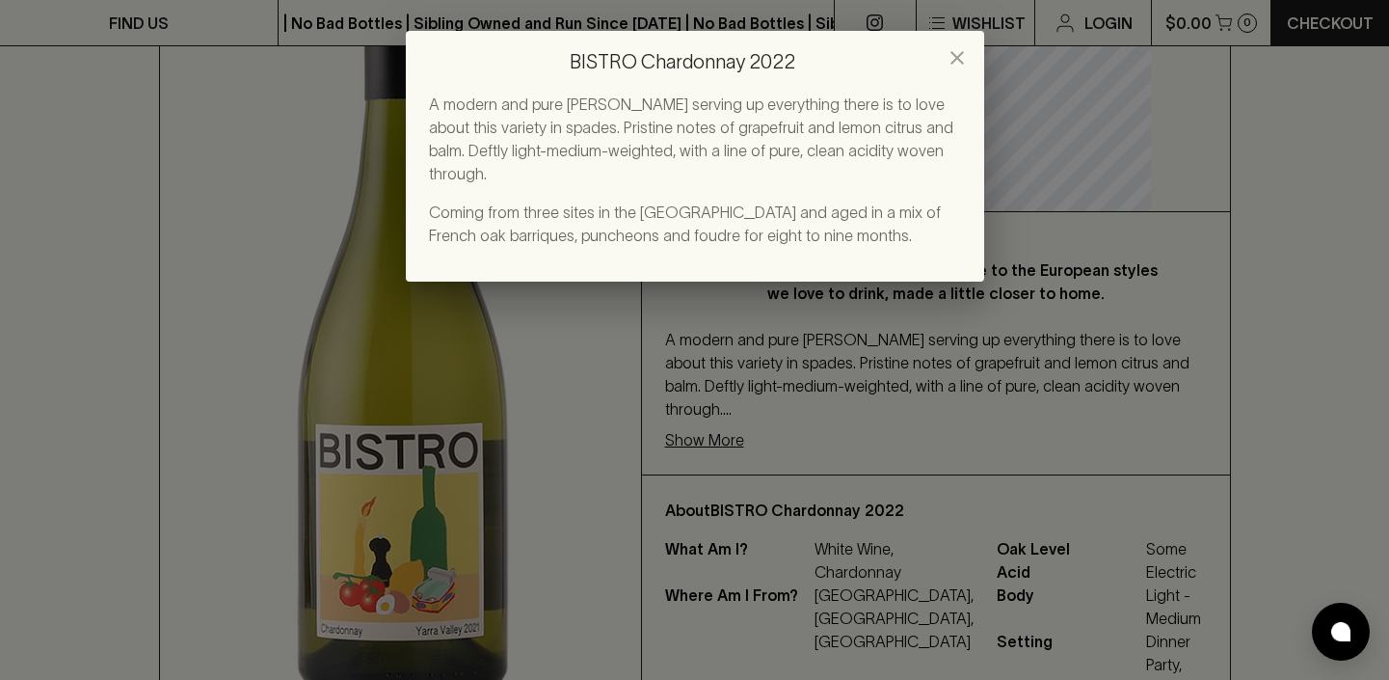
click at [1275, 334] on div "BISTRO Chardonnay 2022 A modern and pure Chardonnay serving up everything there…" at bounding box center [694, 340] width 1389 height 680
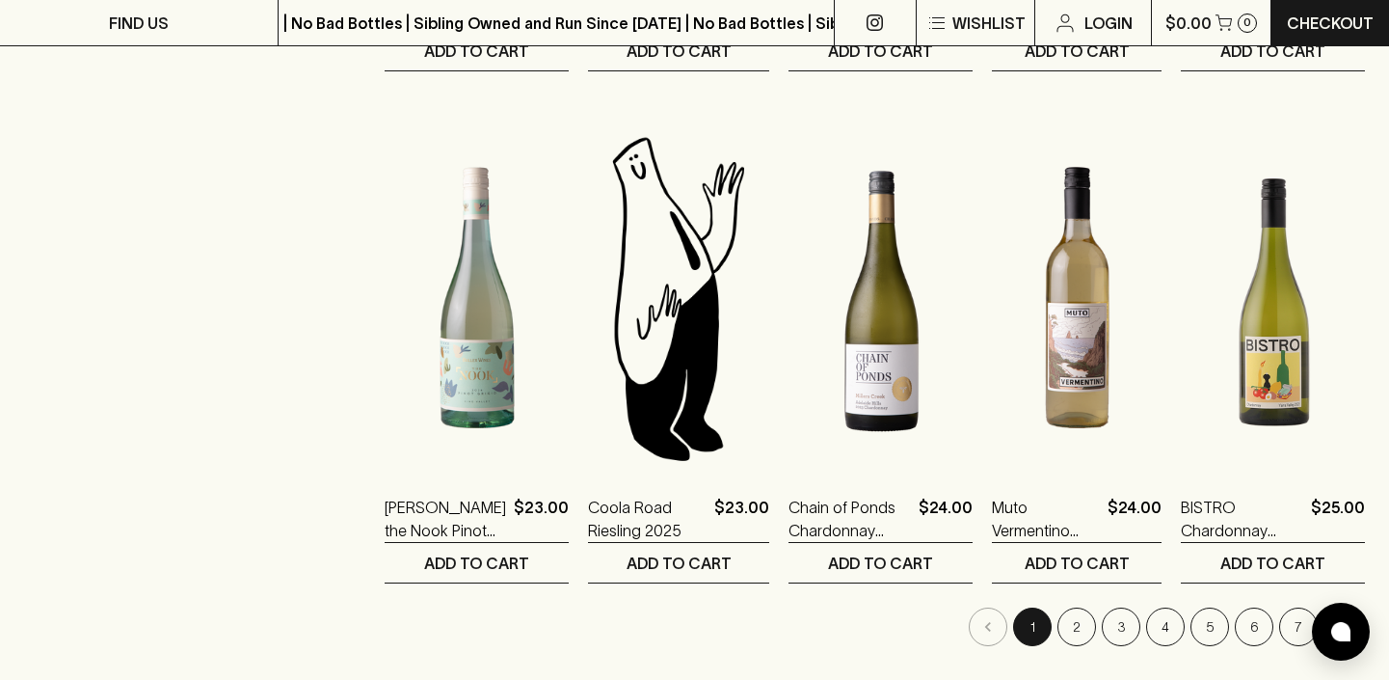
scroll to position [1804, 0]
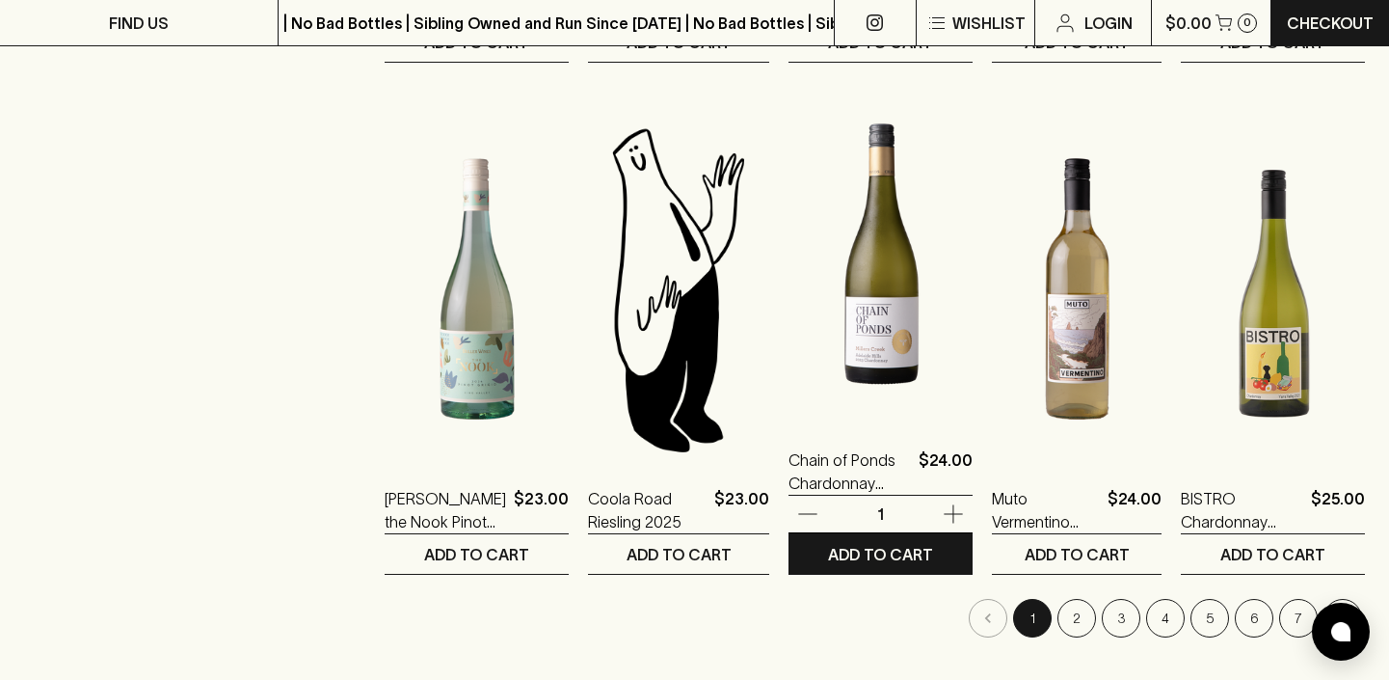
click at [834, 309] on img at bounding box center [881, 250] width 184 height 337
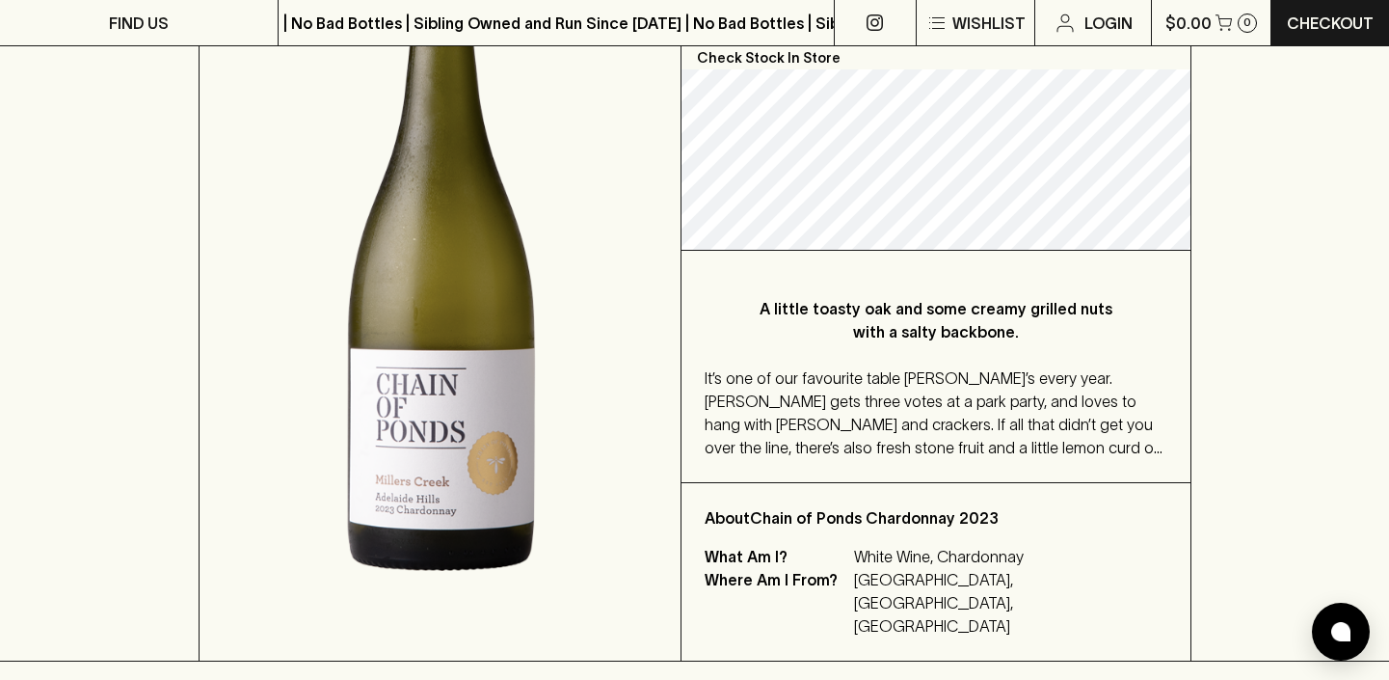
scroll to position [387, 0]
